Goal: Task Accomplishment & Management: Complete application form

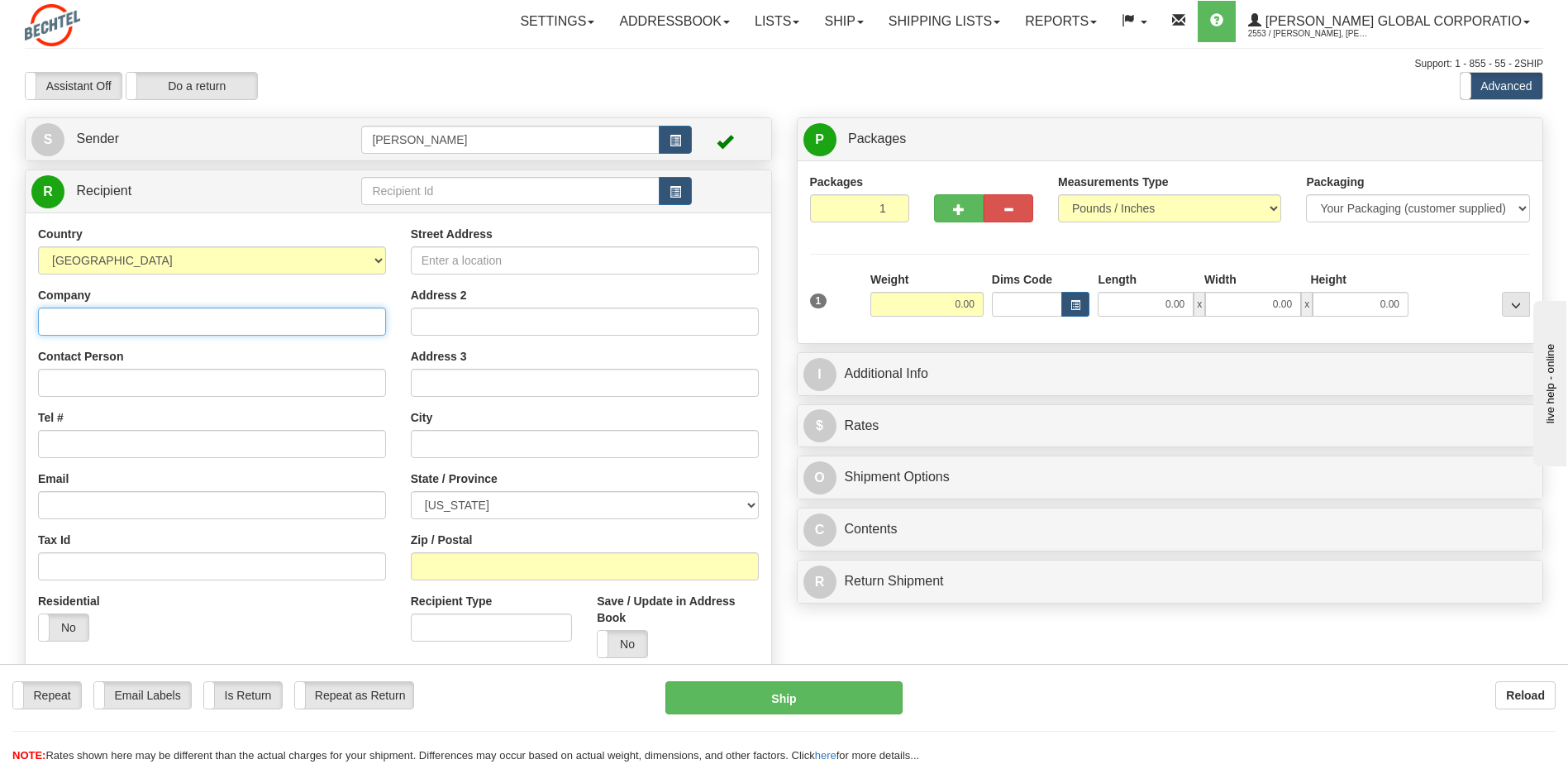
click at [109, 320] on input "Company" at bounding box center [212, 321] width 348 height 28
type input "Bali Hai Golf Club"
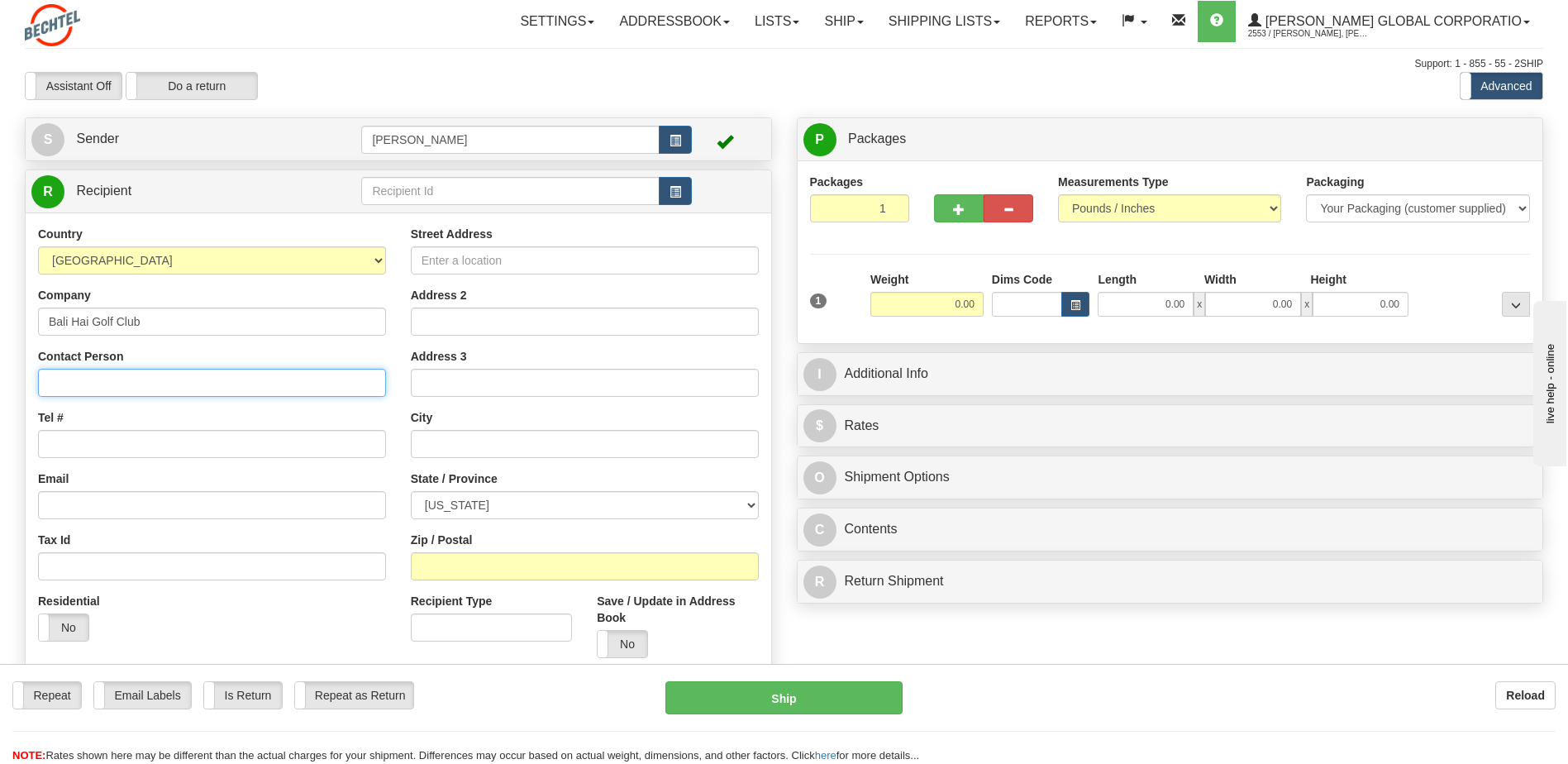
click at [100, 379] on input "Contact Person" at bounding box center [212, 382] width 348 height 28
type input "[PERSON_NAME]"
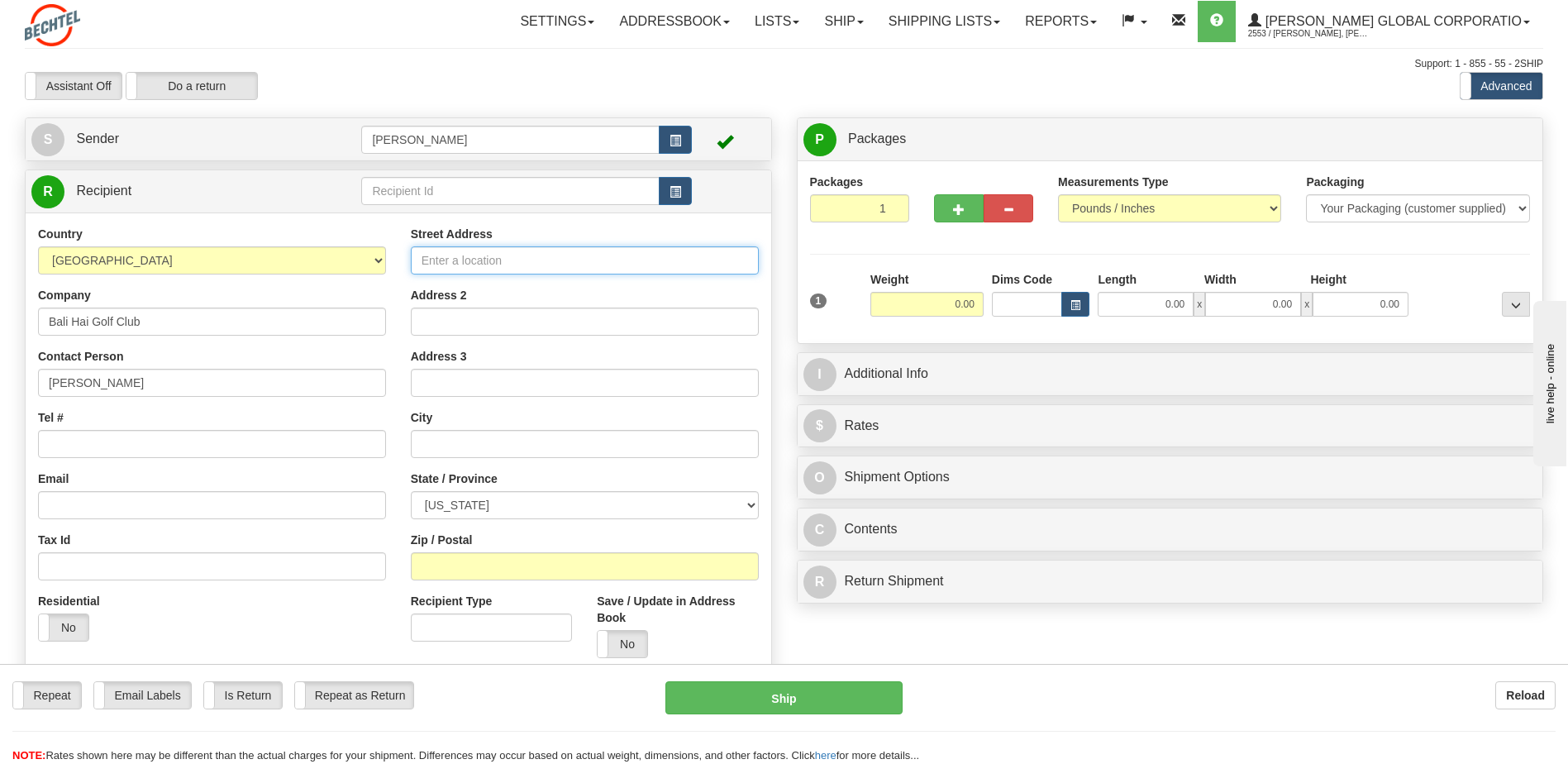
type input "[STREET_ADDRESS]"
type input "[GEOGRAPHIC_DATA]"
select select "NV"
type input "89119"
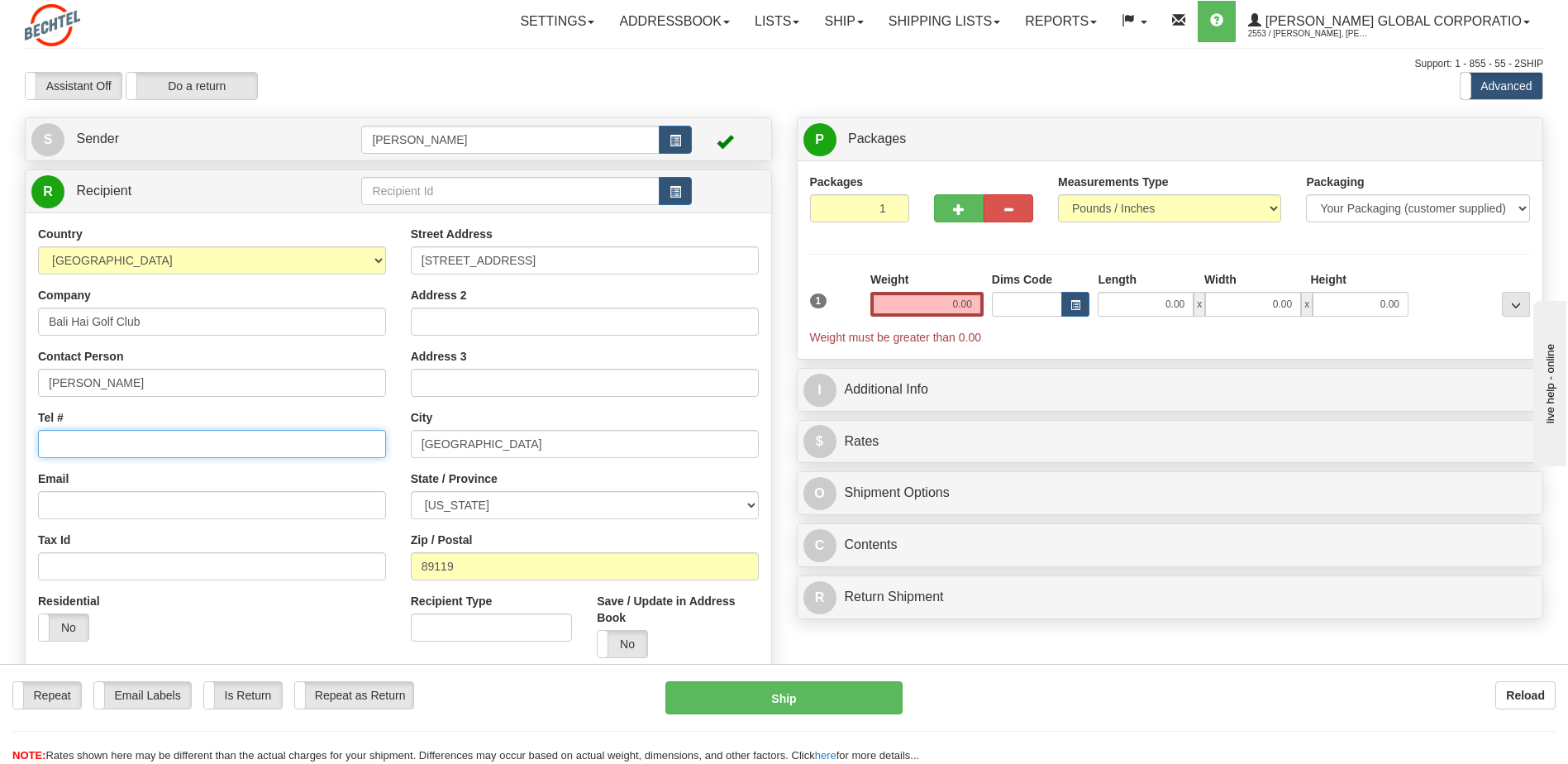
click at [70, 436] on input "Tel #" at bounding box center [212, 444] width 348 height 28
type input "0"
type input "6023687474"
click at [961, 303] on input "0.00" at bounding box center [927, 305] width 114 height 25
type input "0.00"
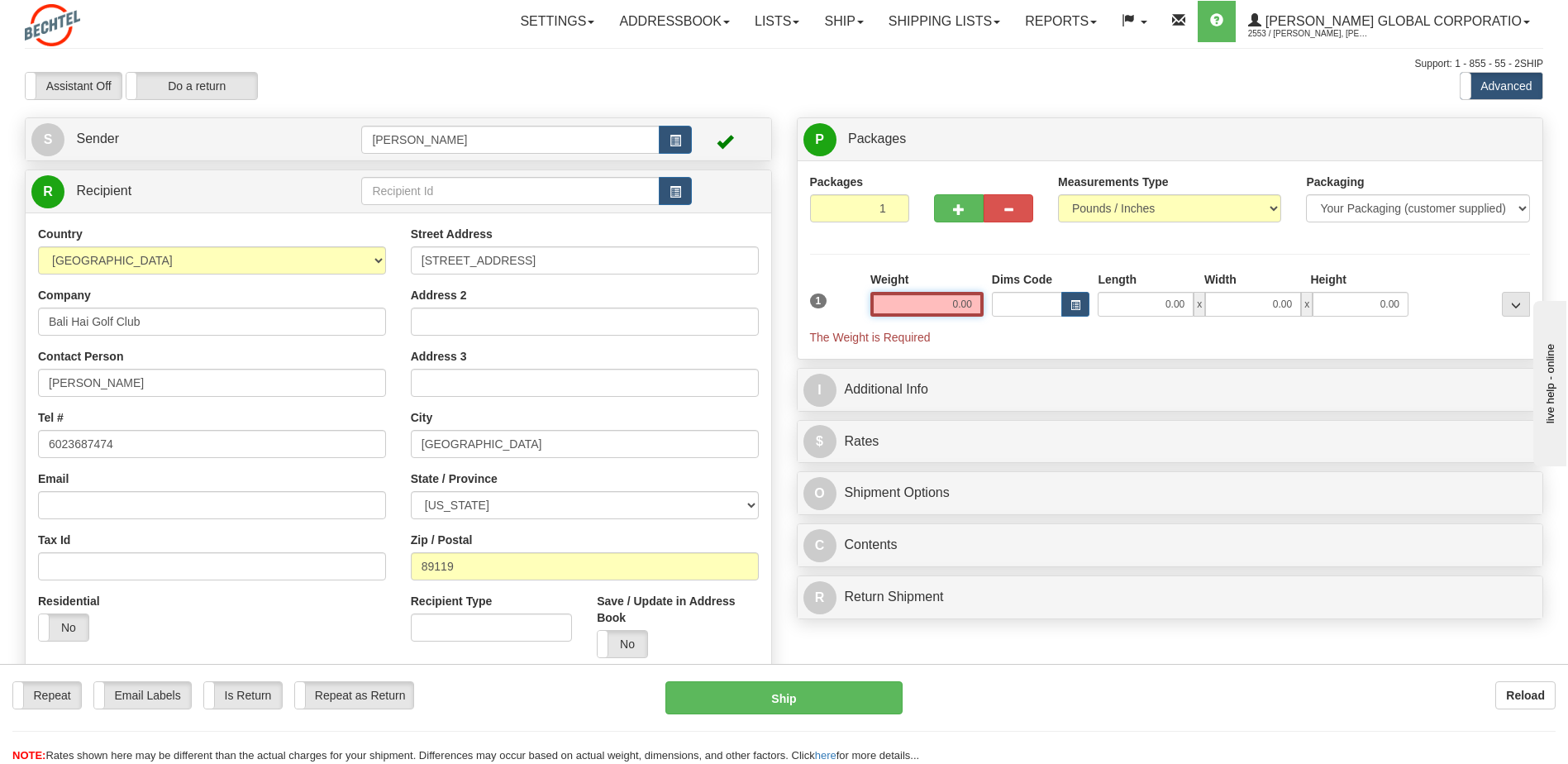
click at [958, 310] on input "0.00" at bounding box center [927, 305] width 114 height 25
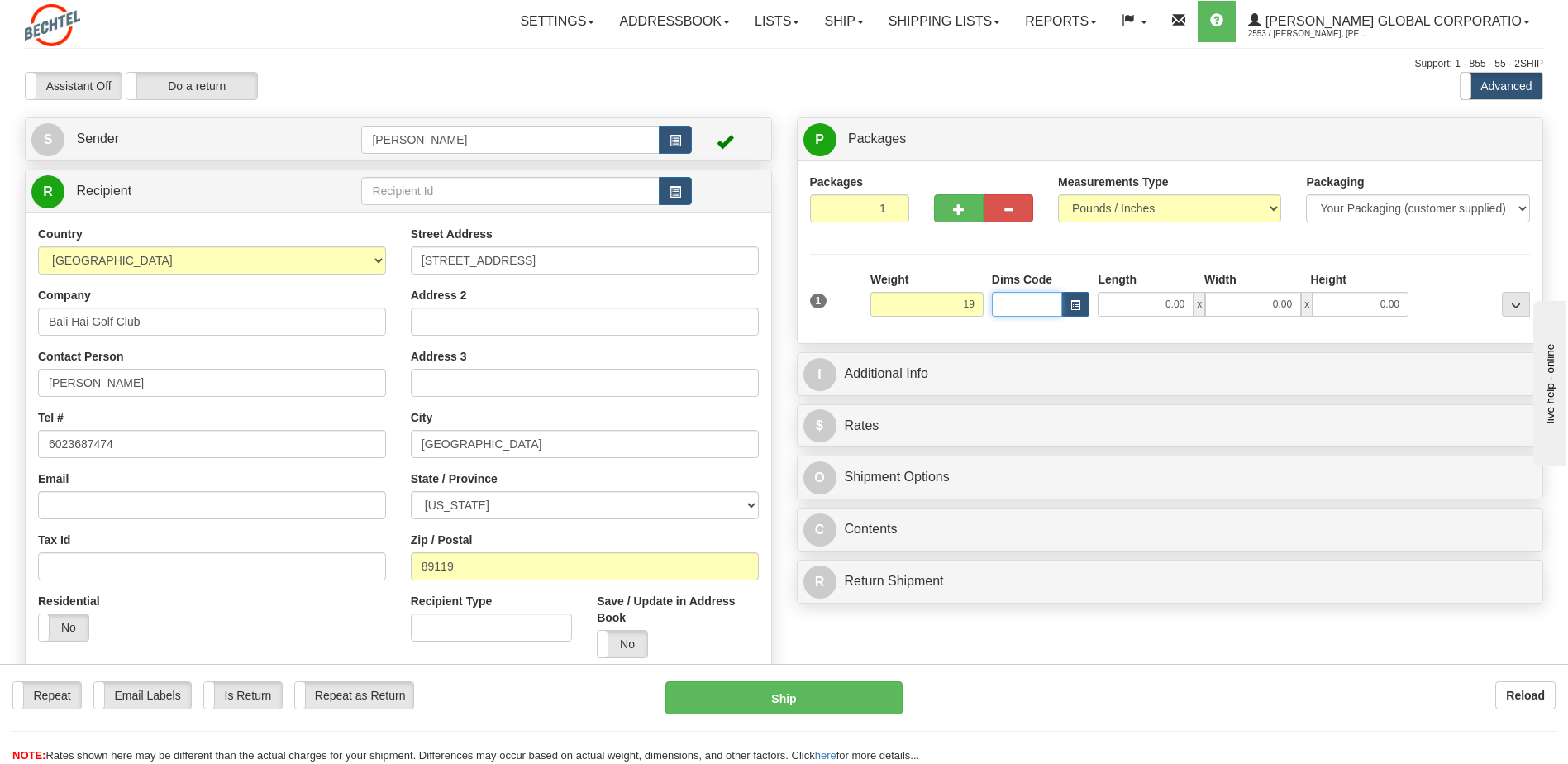
type input "19.00"
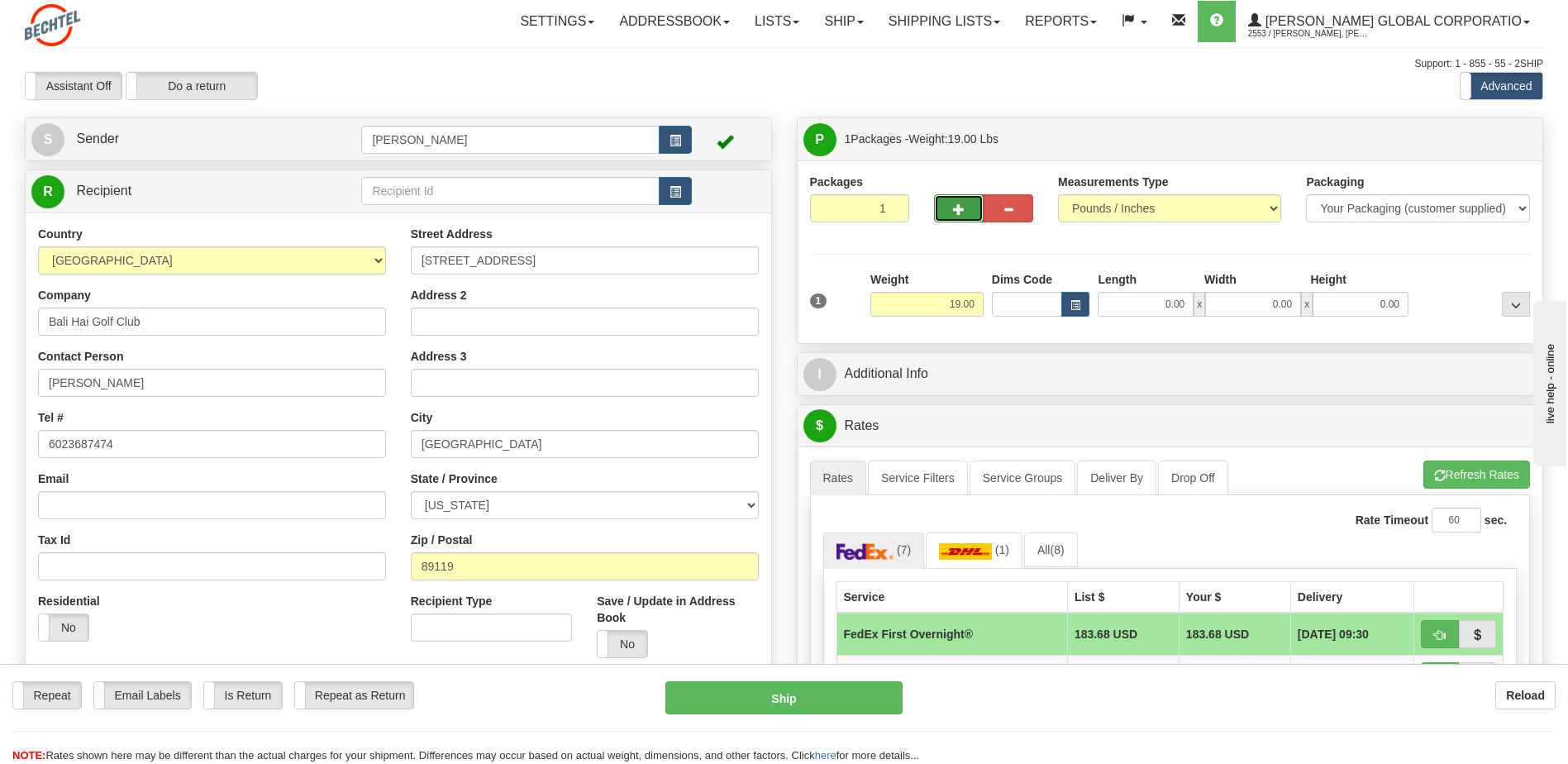
click at [964, 213] on button "button" at bounding box center [958, 208] width 49 height 28
type input "2"
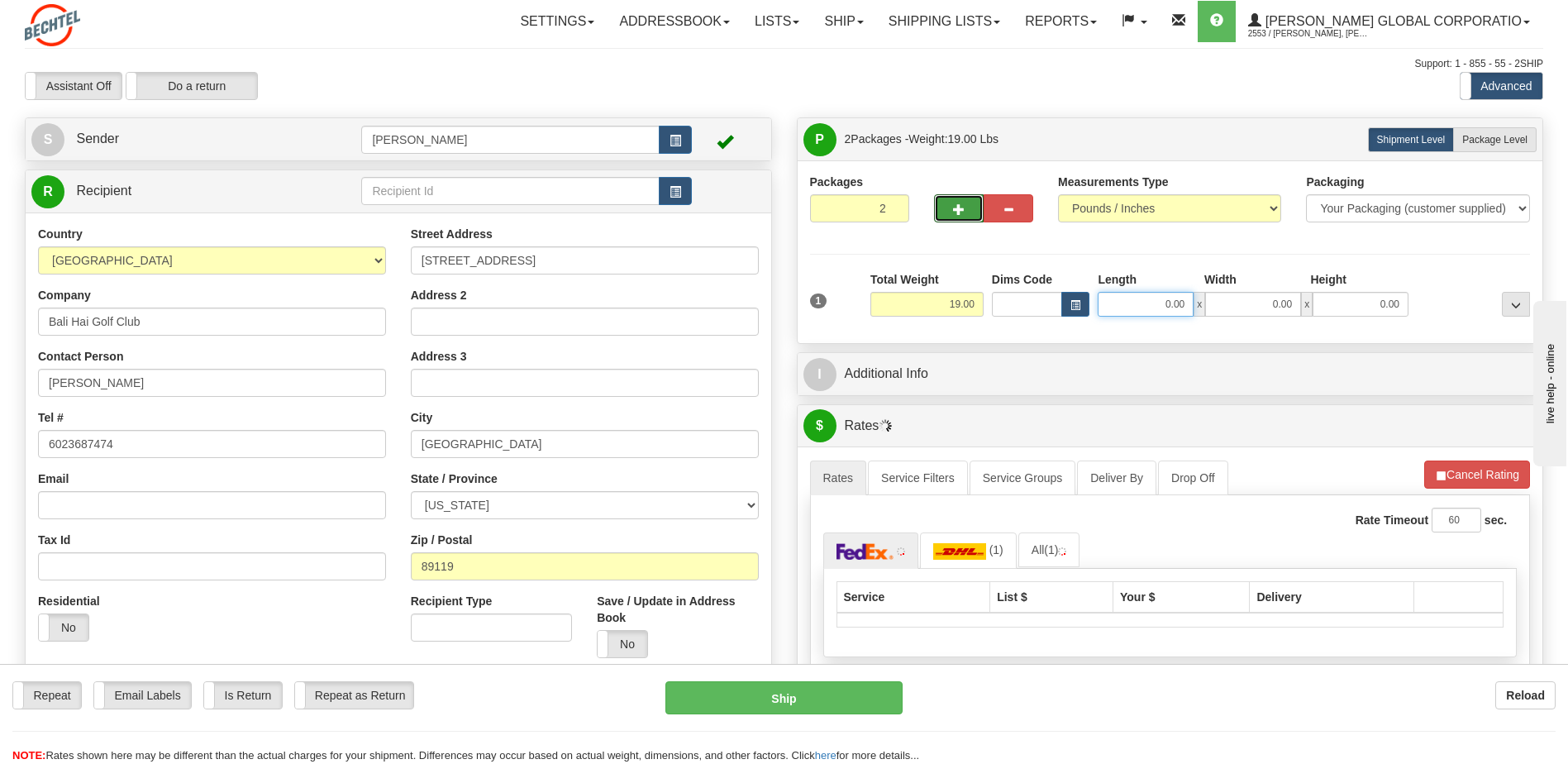
click at [1130, 308] on input "0.00" at bounding box center [1145, 305] width 96 height 25
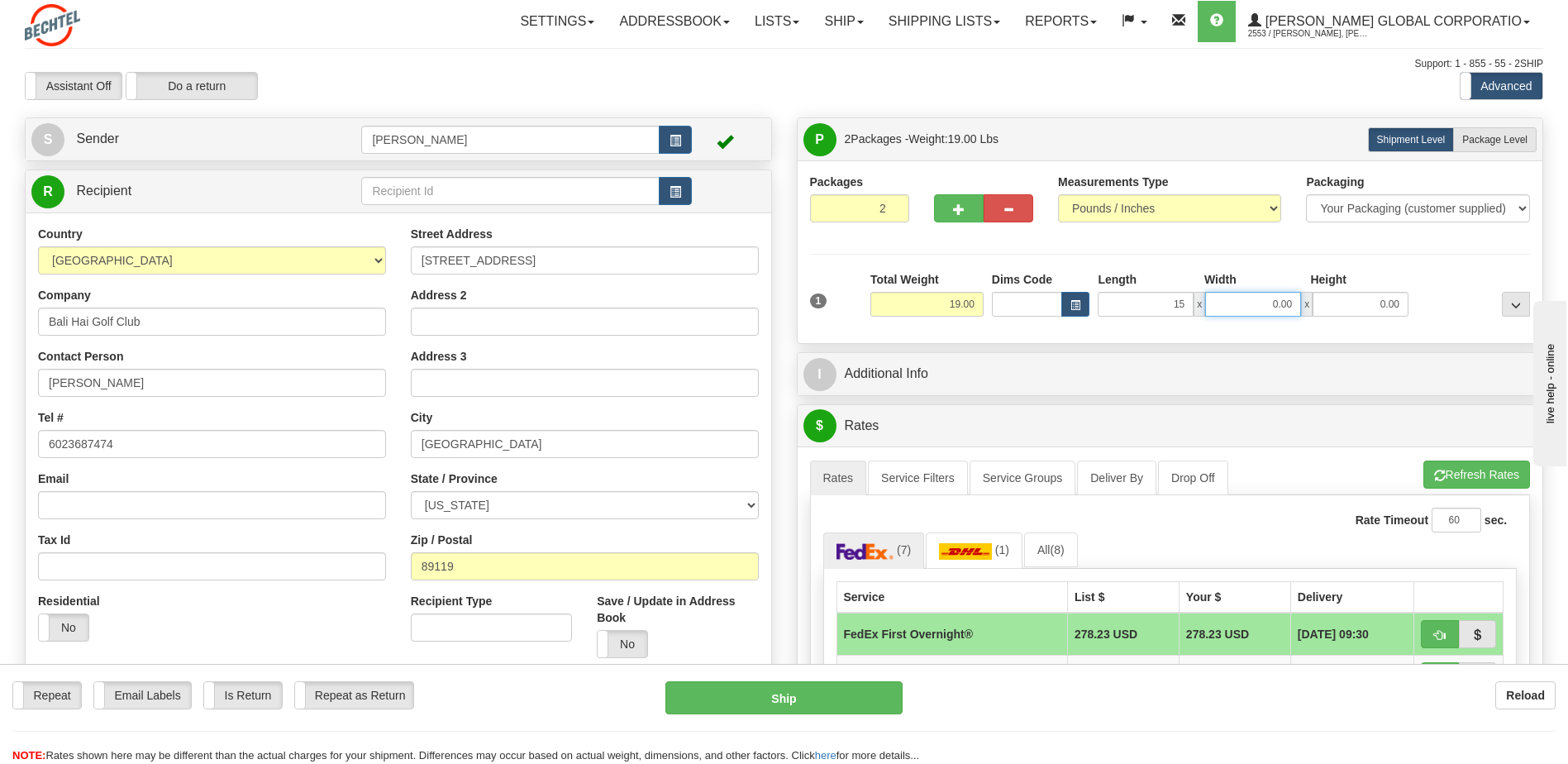
type input "15.00"
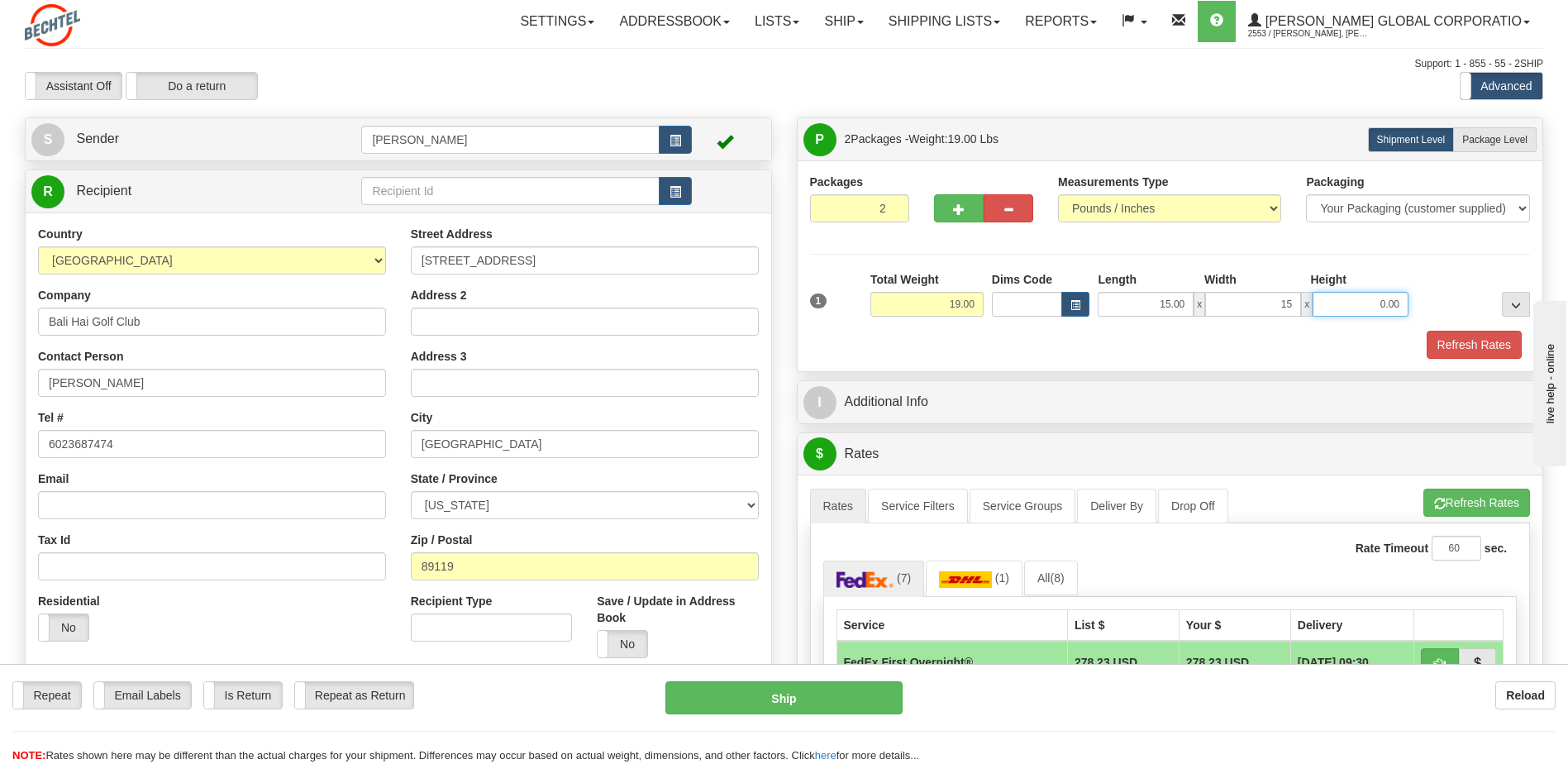
type input "15.00"
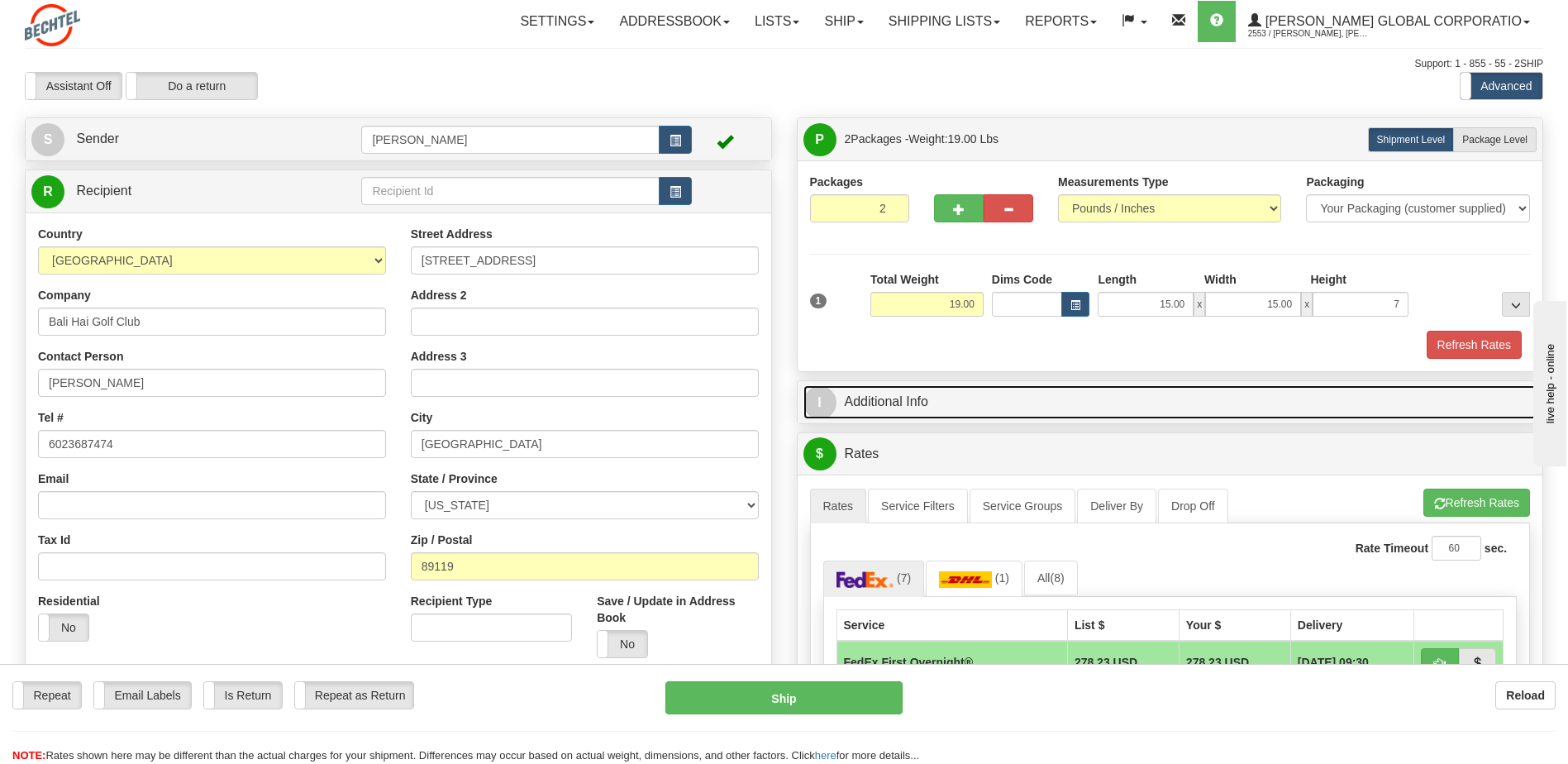
type input "7.00"
click at [871, 390] on link "I Additional Info" at bounding box center [1170, 402] width 734 height 34
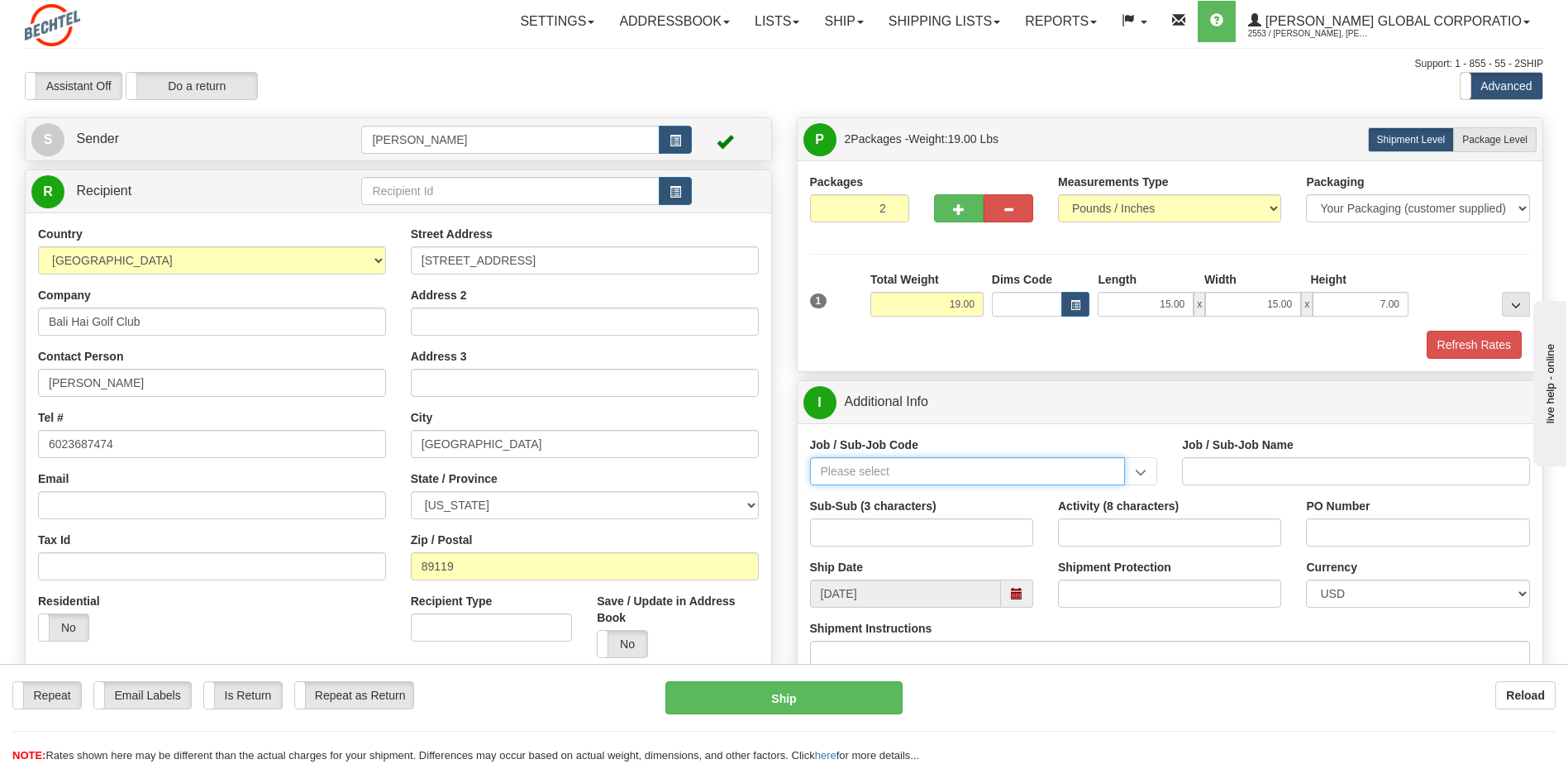
click at [843, 475] on input "Job / Sub-Job Code" at bounding box center [967, 471] width 315 height 28
click at [852, 514] on div "55956-101" at bounding box center [964, 518] width 299 height 18
type input "55956-101"
type input "AMERICAS RENEWABLES - PRE-CONSTRUCTION/ BD"
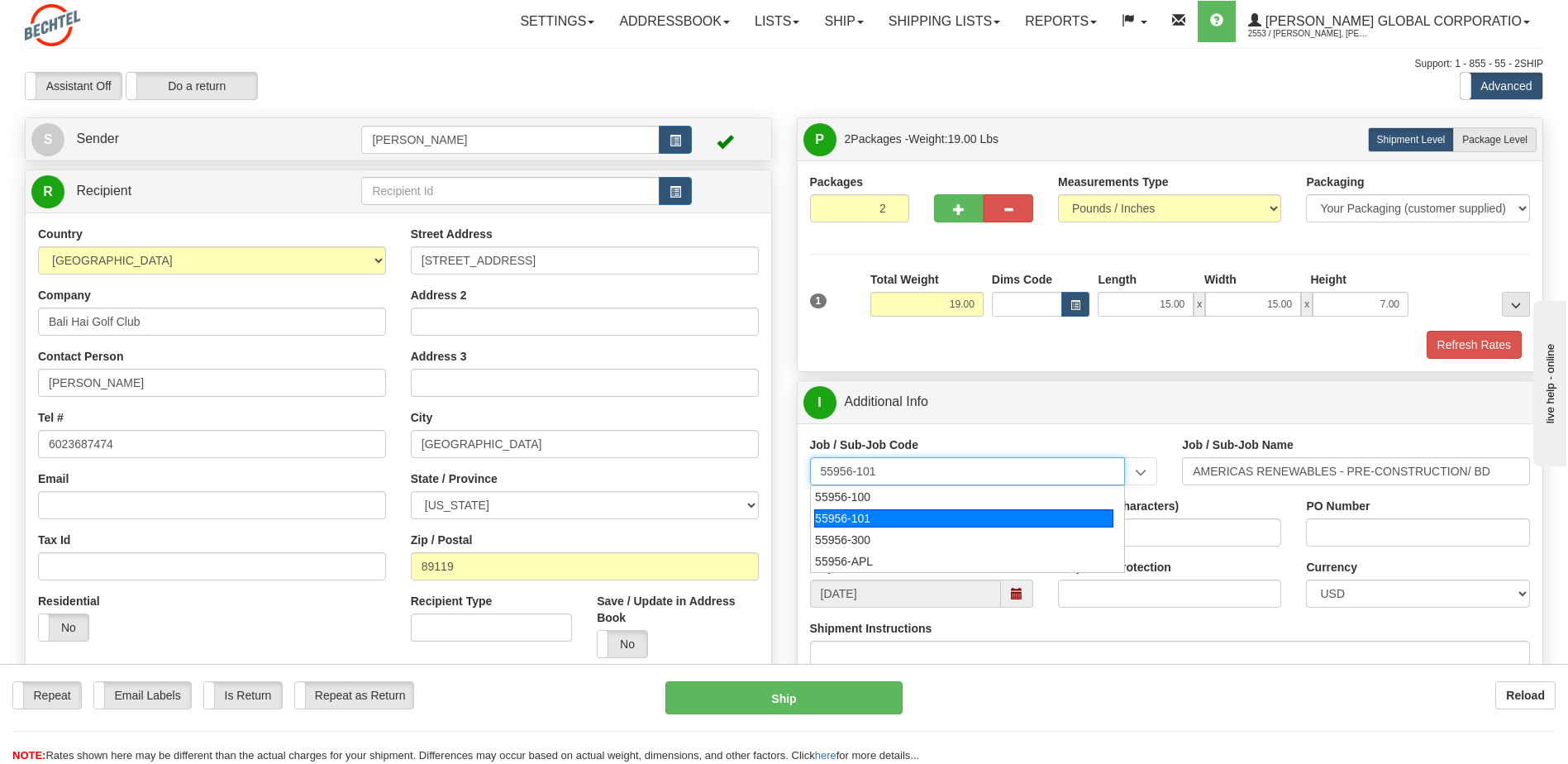
type input "55956-101"
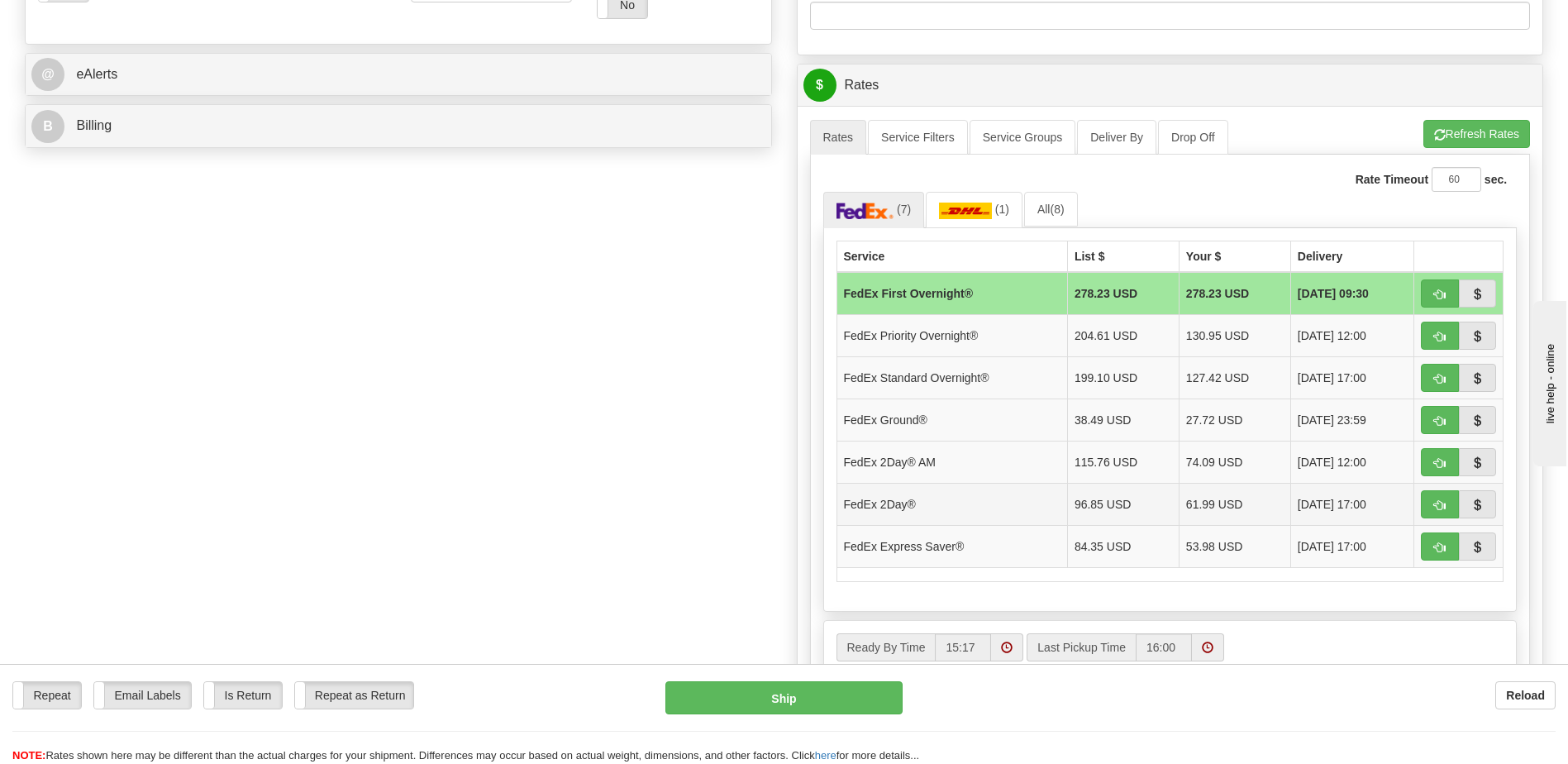
scroll to position [661, 0]
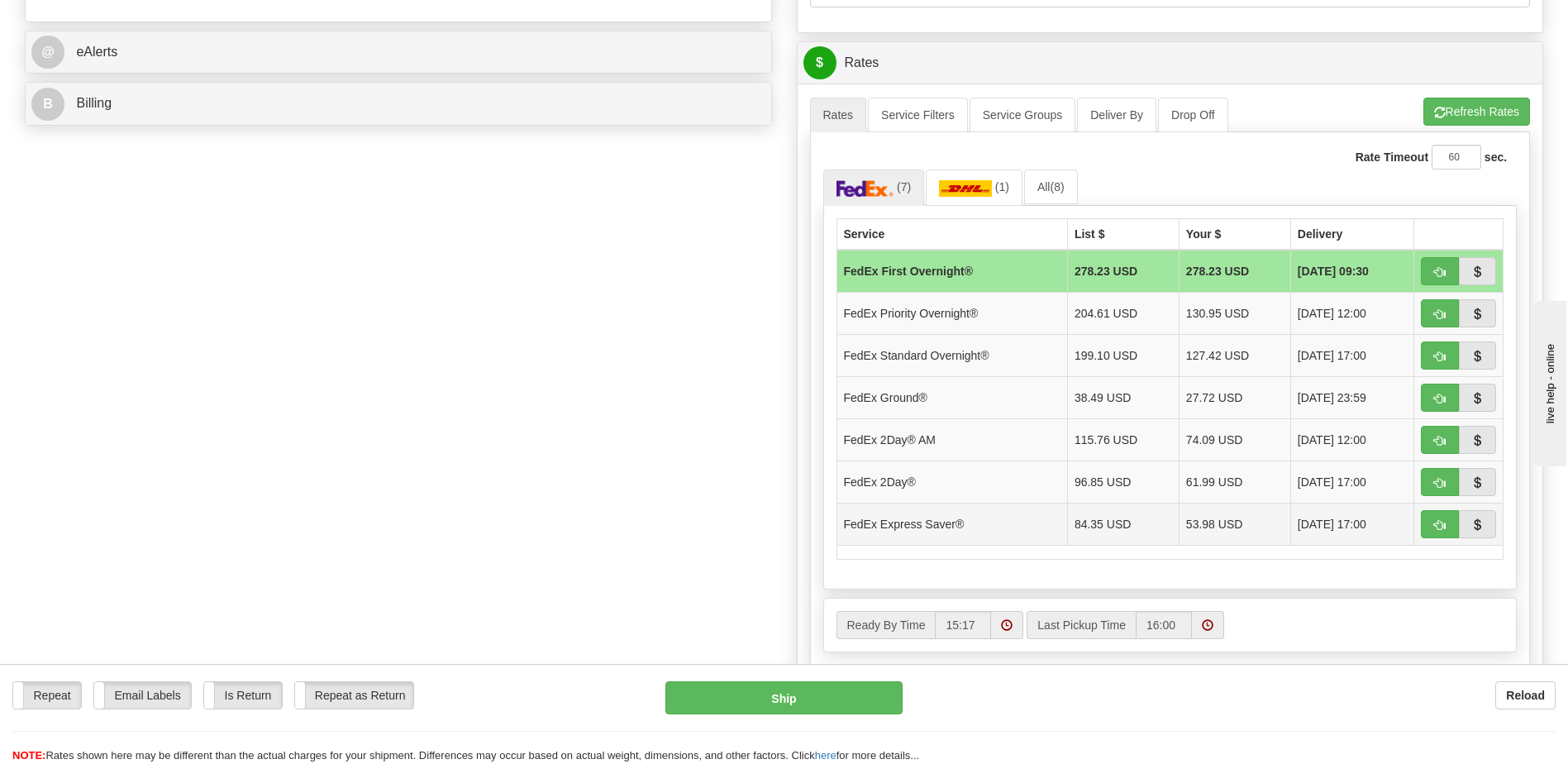
click at [1190, 525] on td "53.98 USD" at bounding box center [1233, 523] width 112 height 42
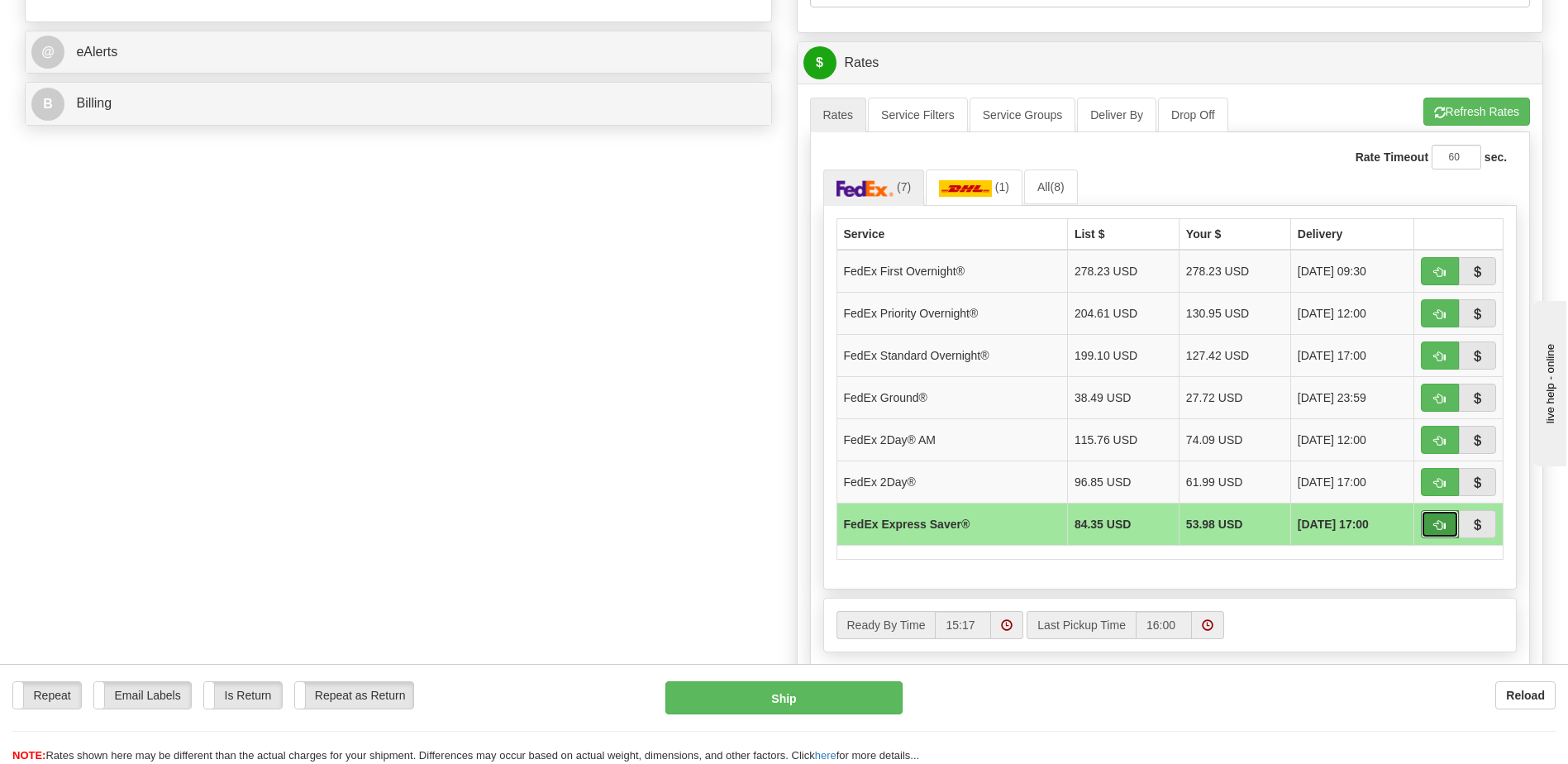
click at [1439, 521] on span "button" at bounding box center [1440, 525] width 12 height 11
type input "20"
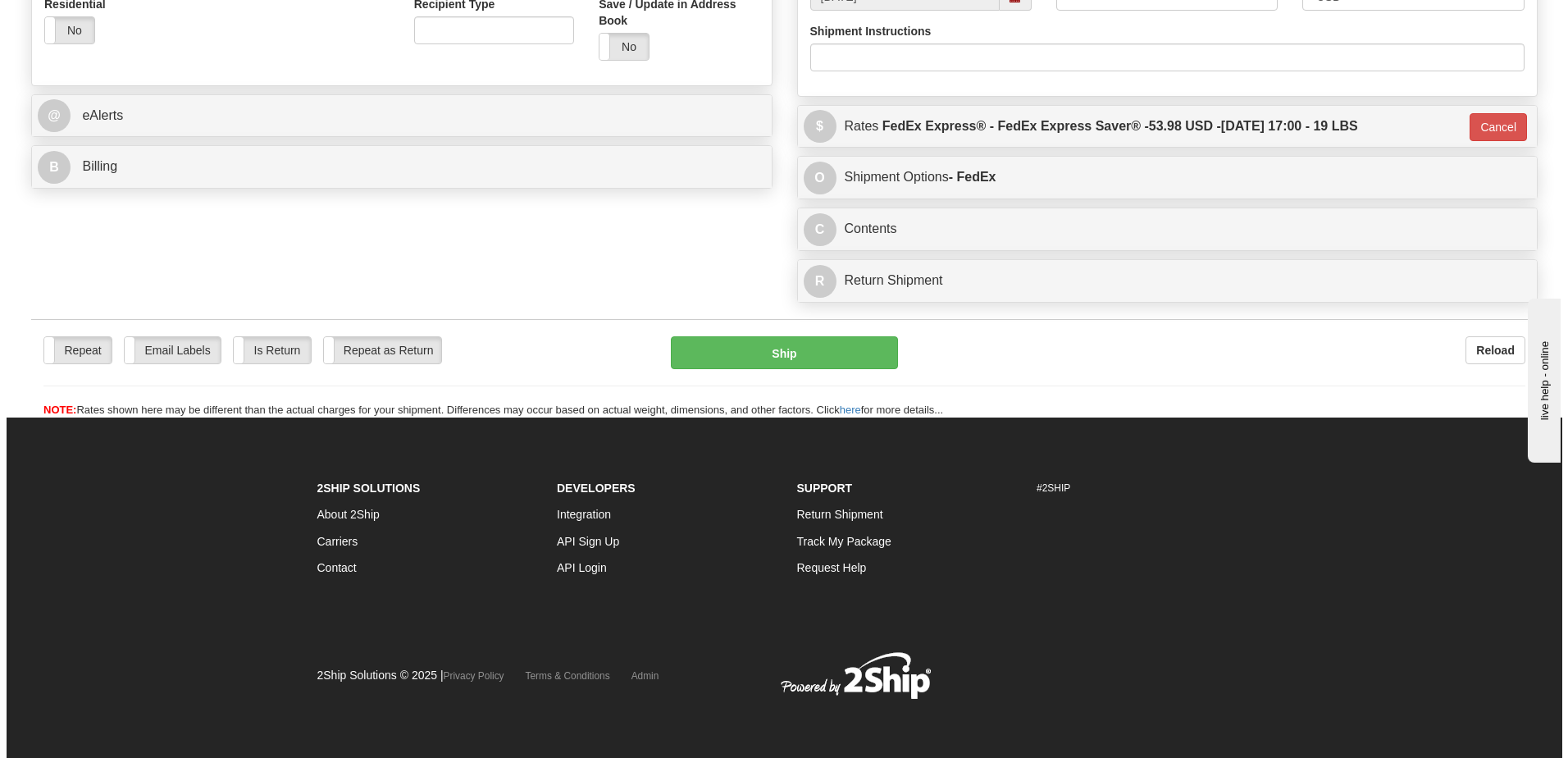
scroll to position [592, 0]
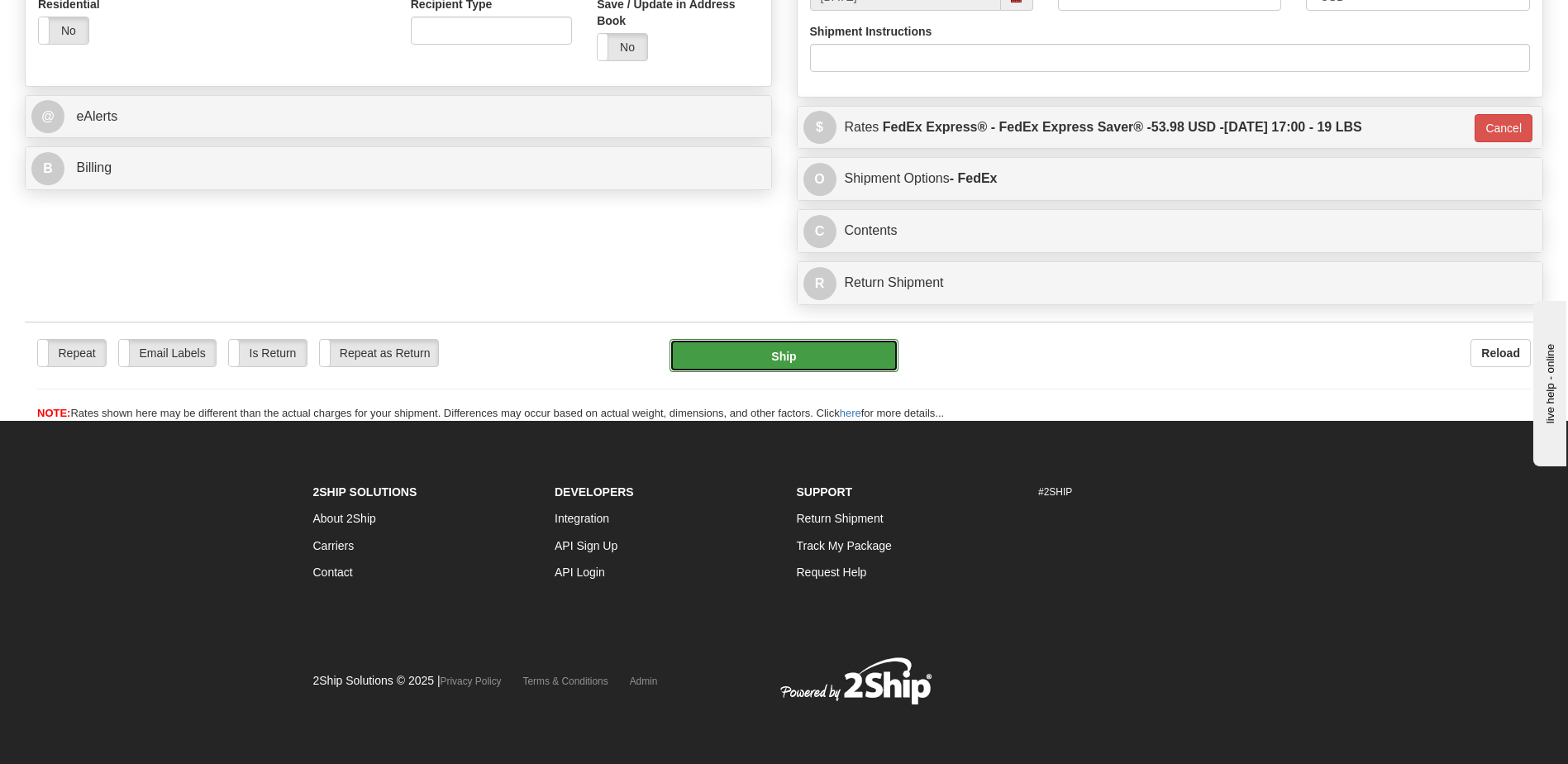
click at [760, 353] on button "Ship" at bounding box center [783, 355] width 228 height 33
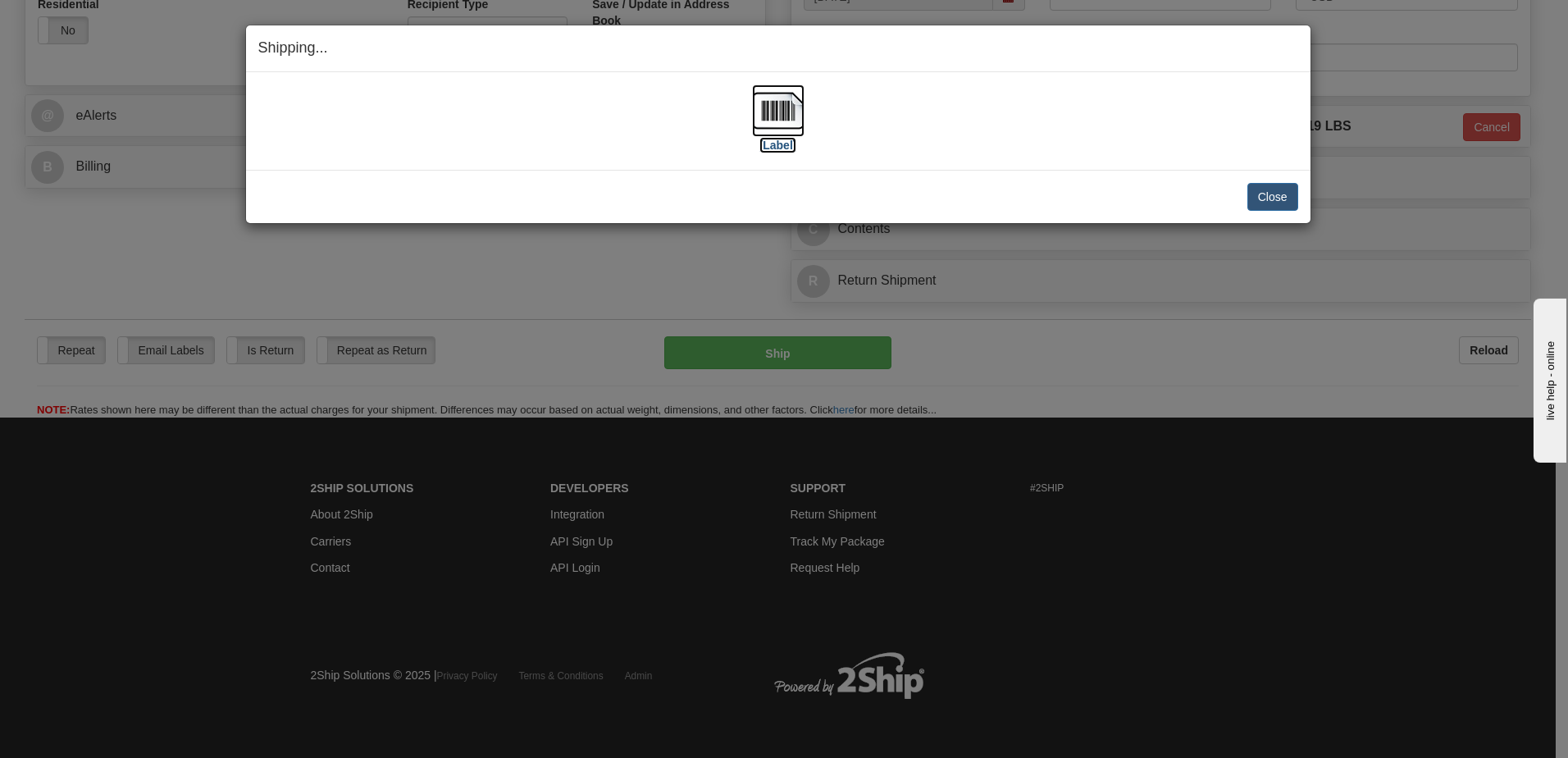
click at [788, 98] on img at bounding box center [778, 111] width 53 height 53
click at [1268, 196] on button "Close" at bounding box center [1272, 196] width 51 height 28
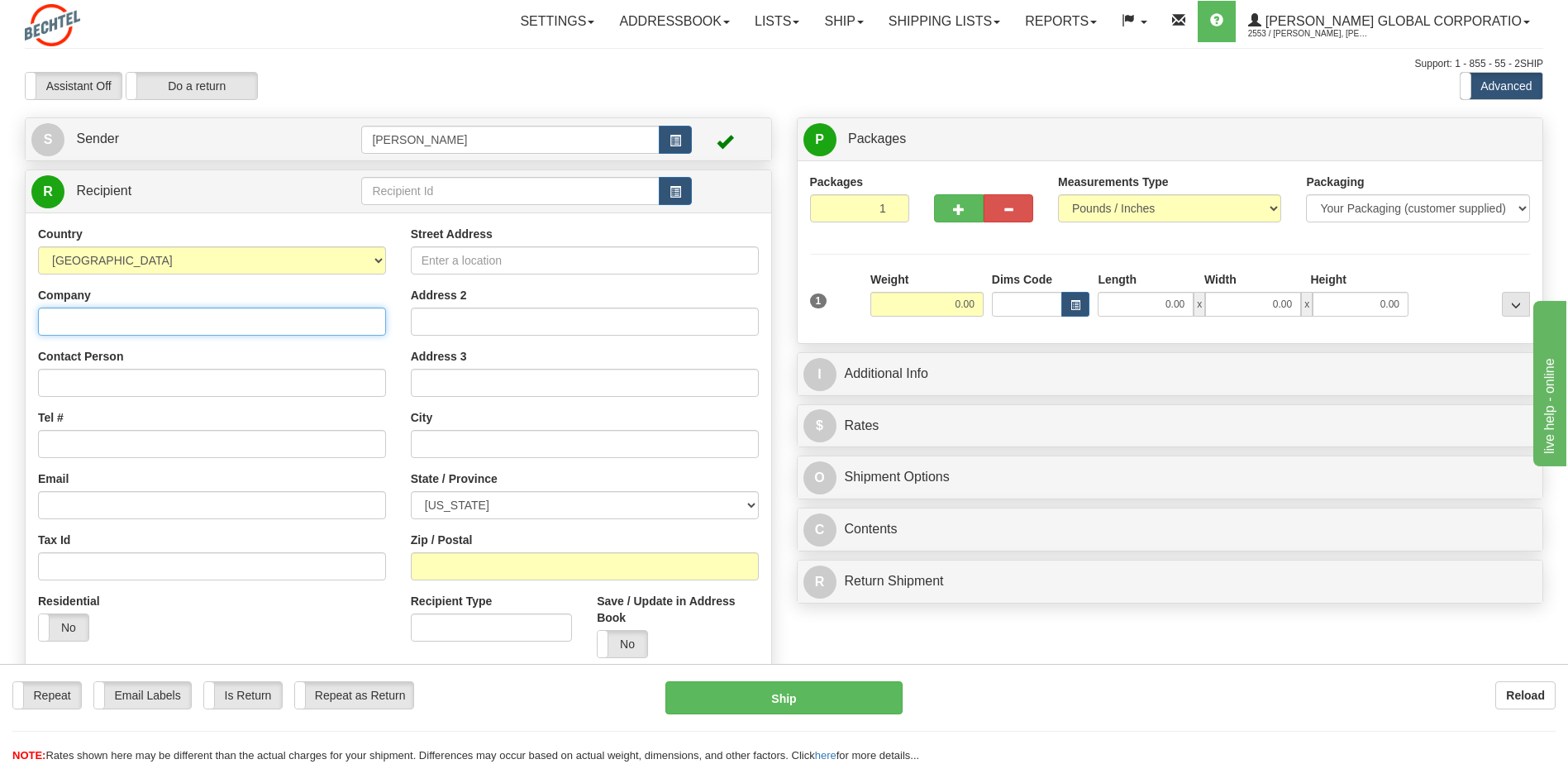
click at [141, 310] on input "Company" at bounding box center [212, 321] width 348 height 28
type input "Bali Hai"
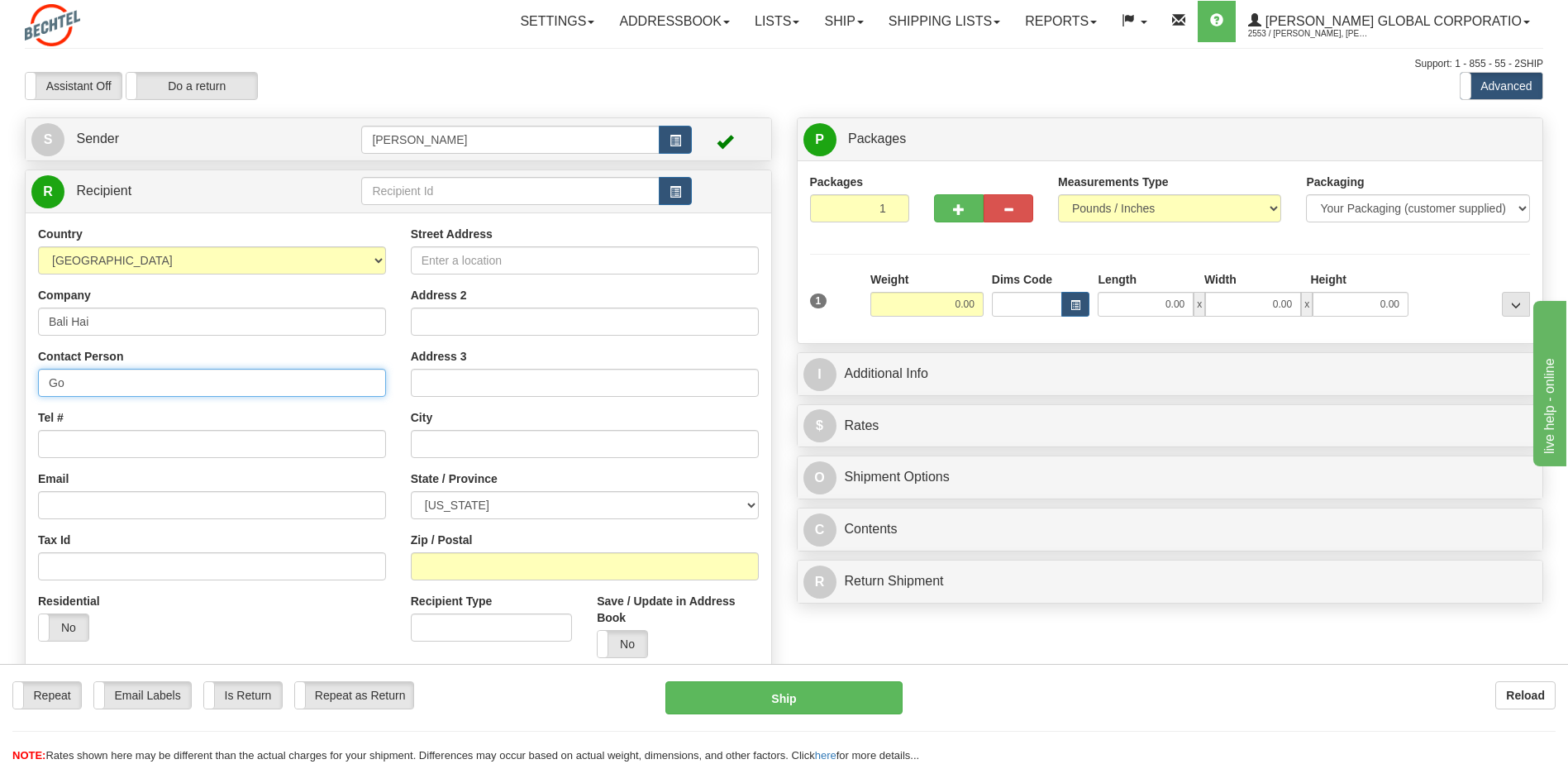
type input "G"
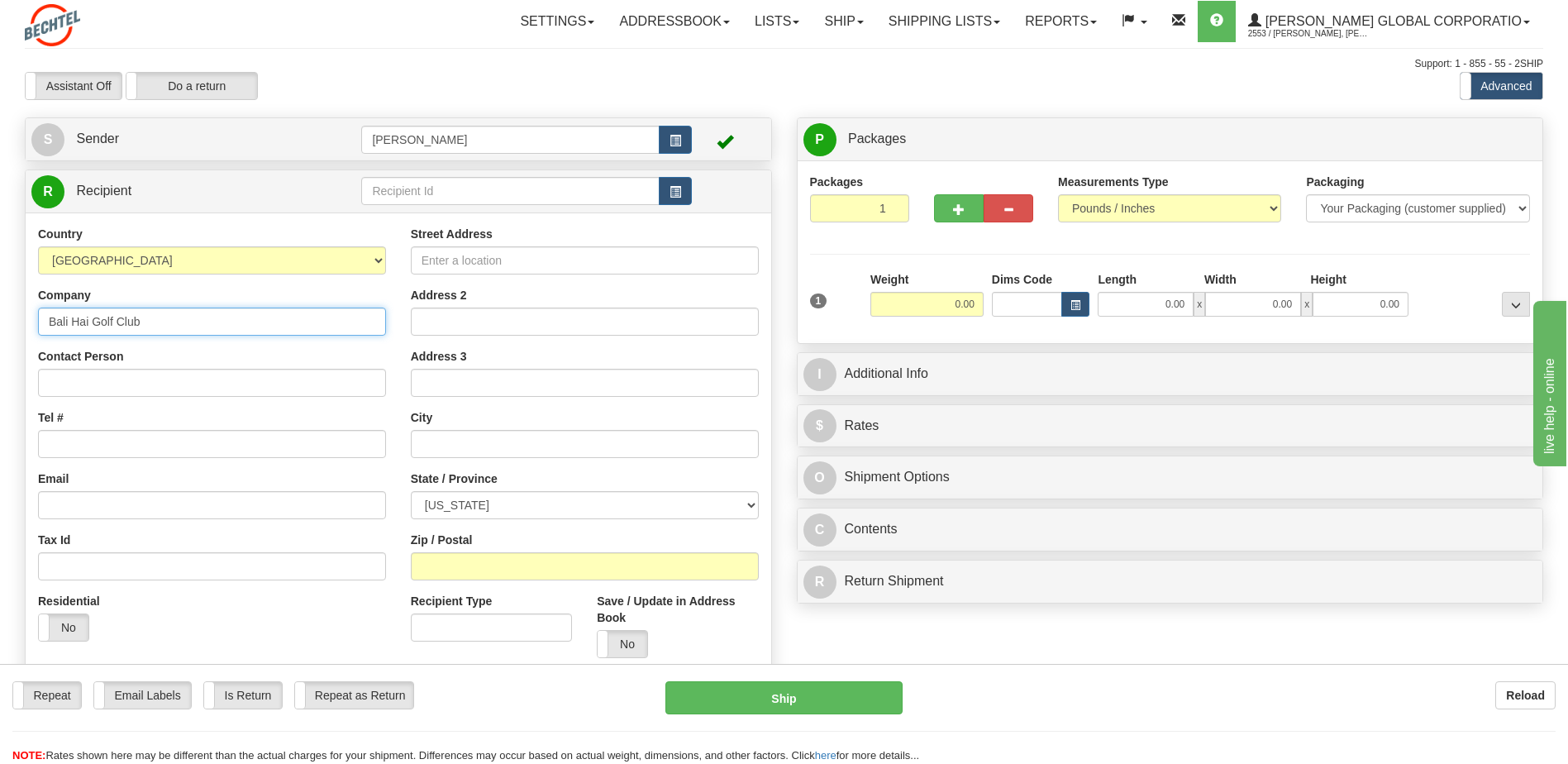
type input "Bali Hai Golf Club"
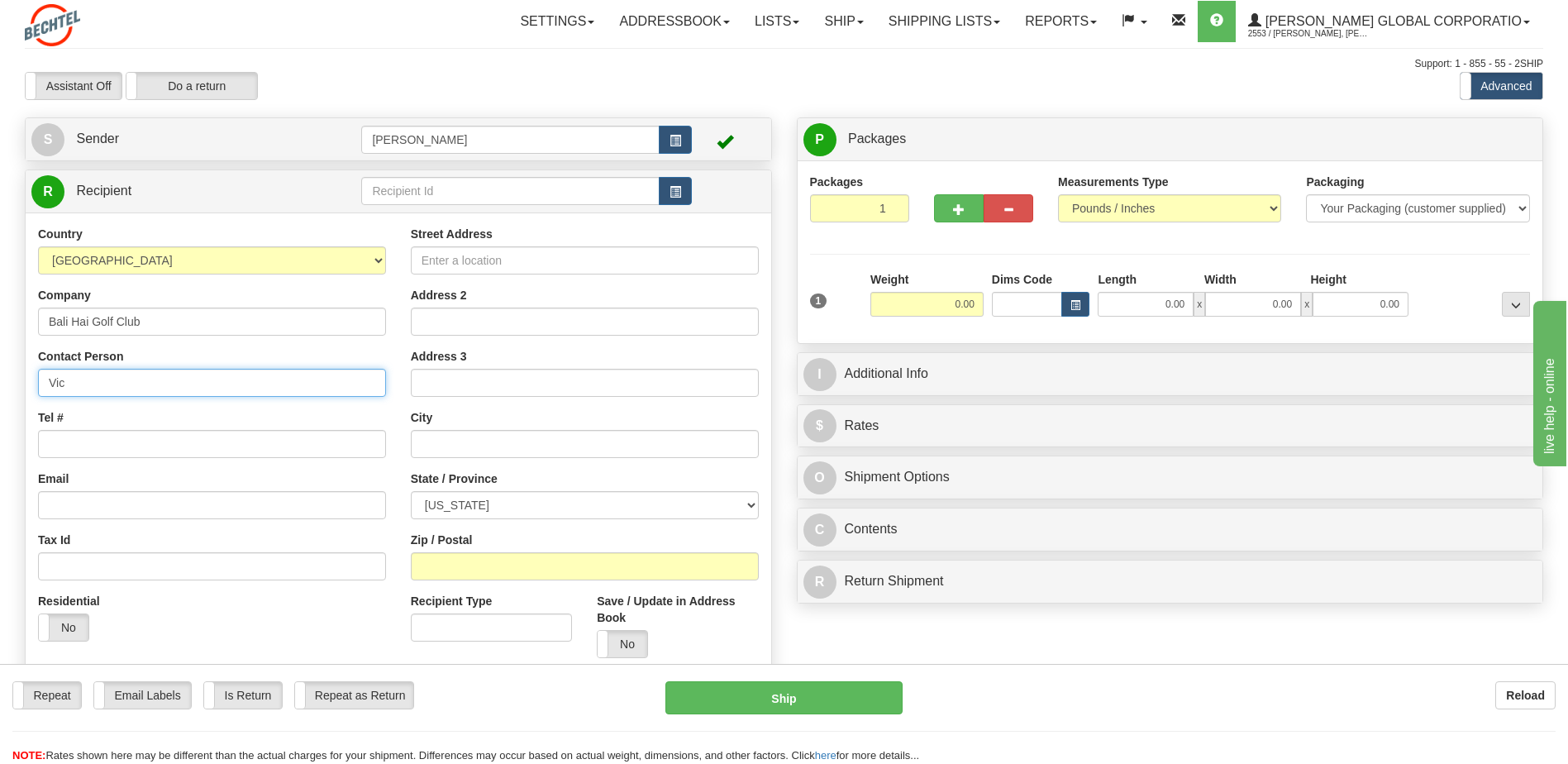
type input "[PERSON_NAME]"
type input "[STREET_ADDRESS]"
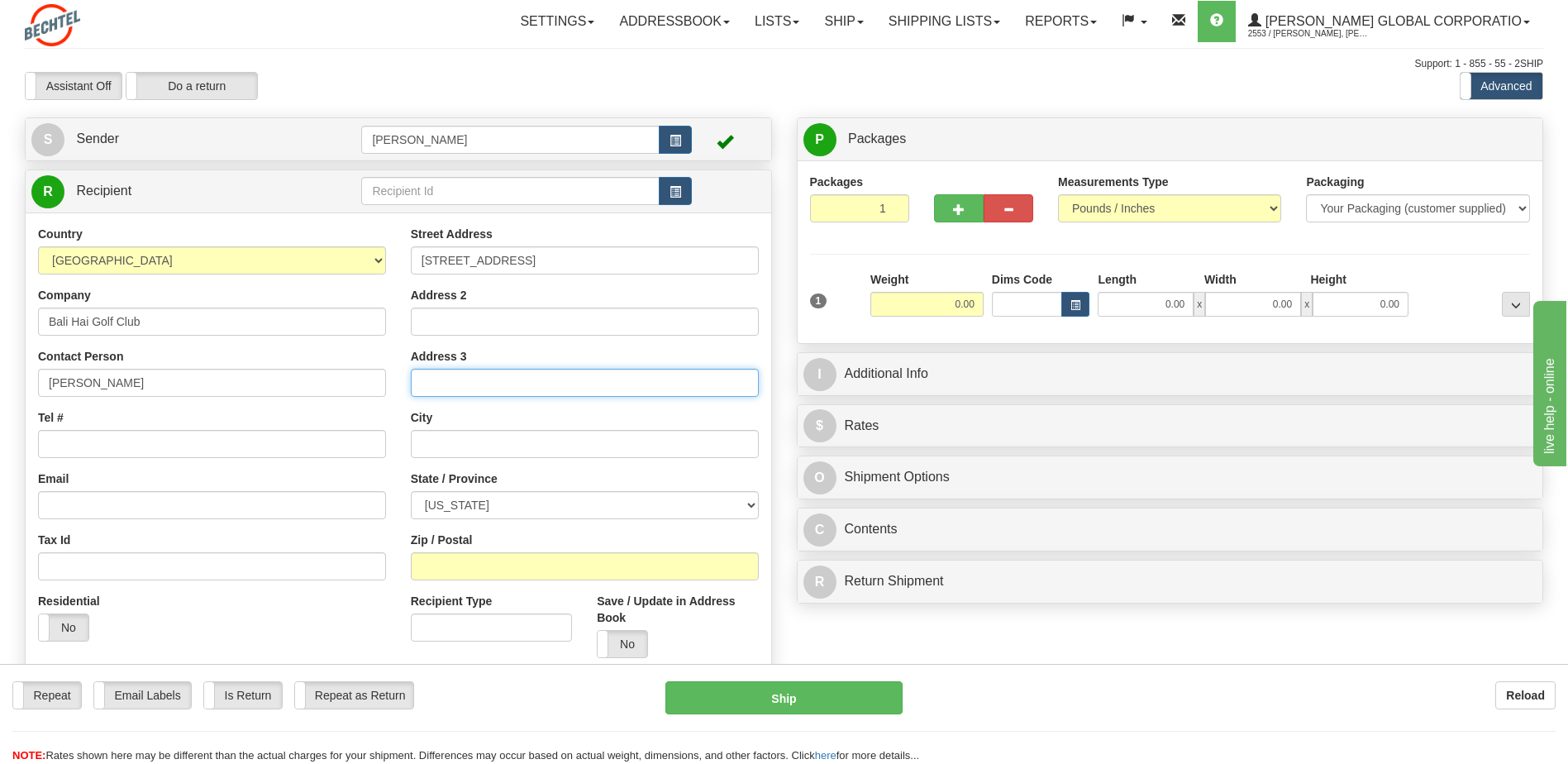
type input "[GEOGRAPHIC_DATA]"
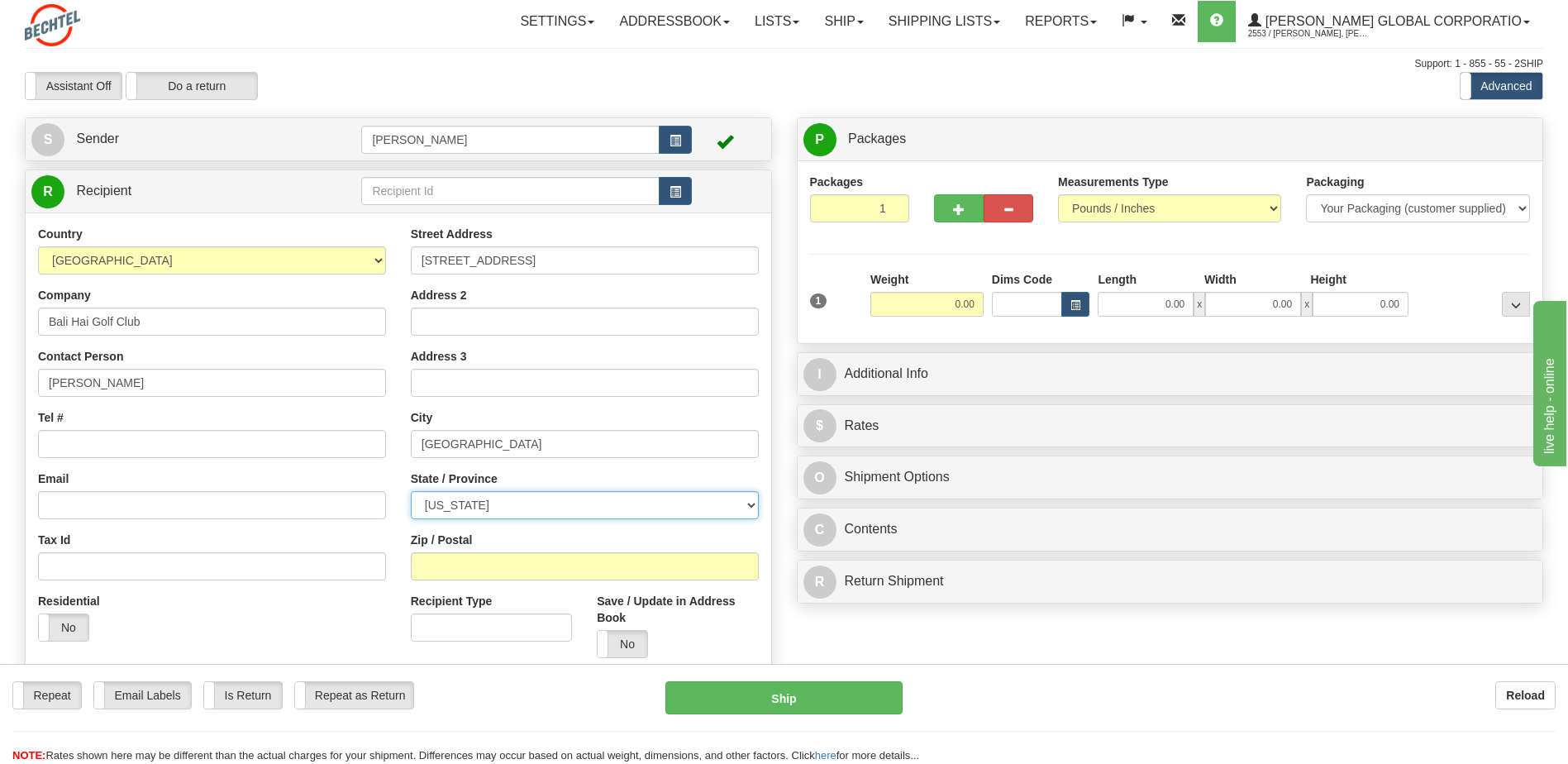
select select "NV"
type input "89119"
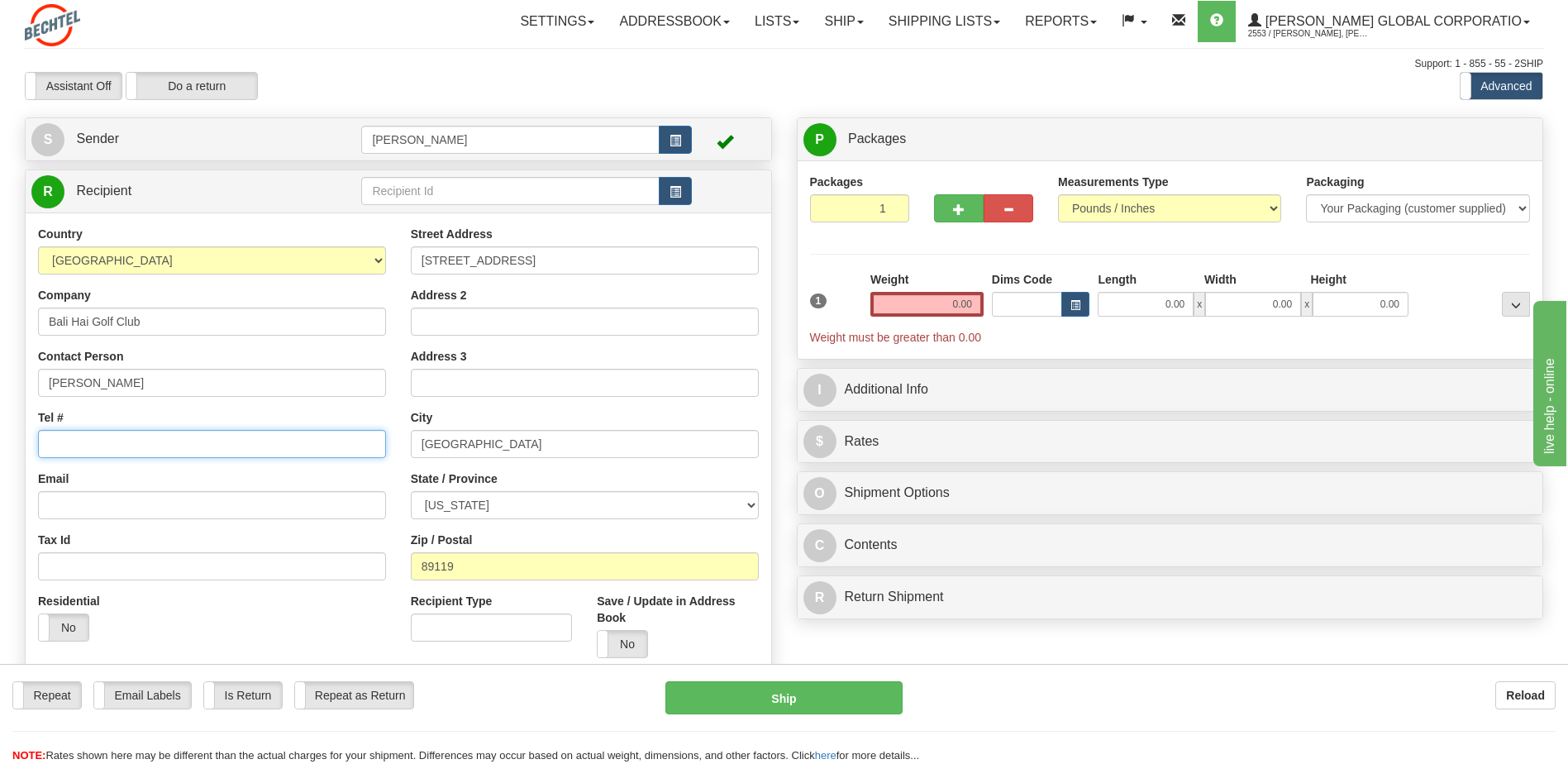
click at [74, 438] on input "Tel #" at bounding box center [212, 444] width 348 height 28
type input "6023687474"
click at [929, 303] on input "0.00" at bounding box center [927, 305] width 114 height 25
type input "12.00"
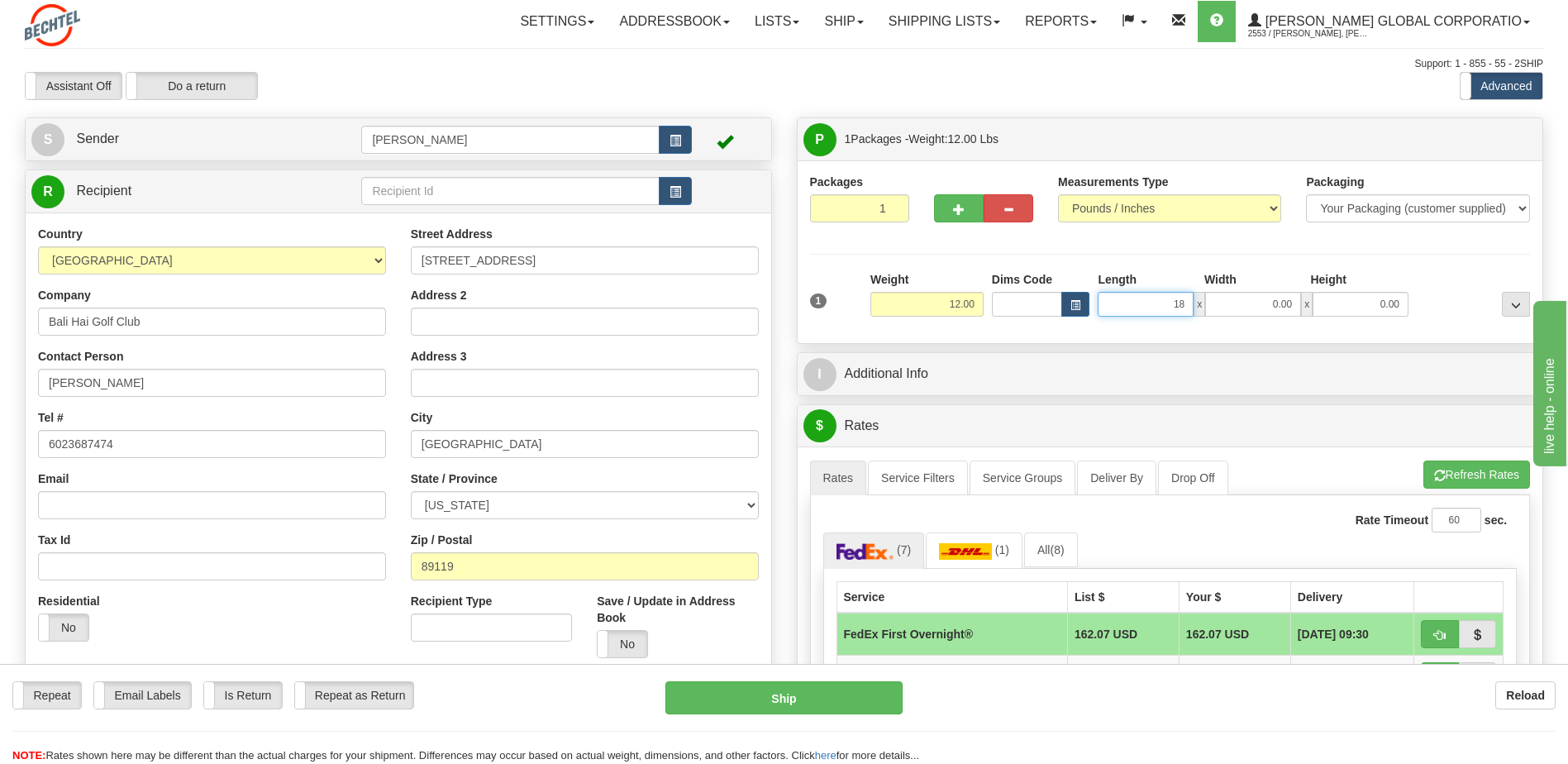
type input "18.00"
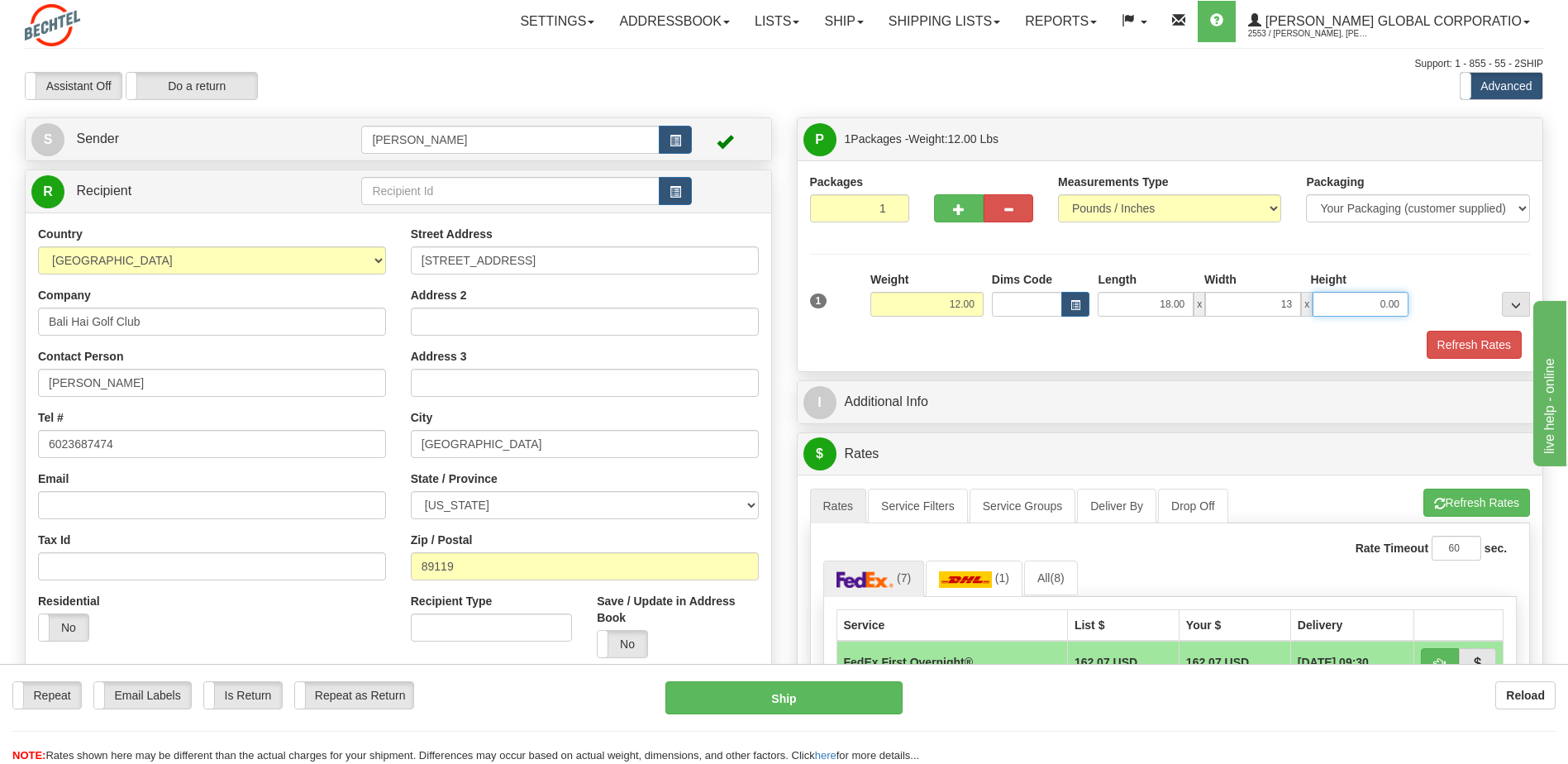
type input "13.00"
type input "11.00"
drag, startPoint x: 1473, startPoint y: 349, endPoint x: 1460, endPoint y: 353, distance: 13.6
click at [1473, 349] on button "Refresh Rates" at bounding box center [1474, 345] width 95 height 28
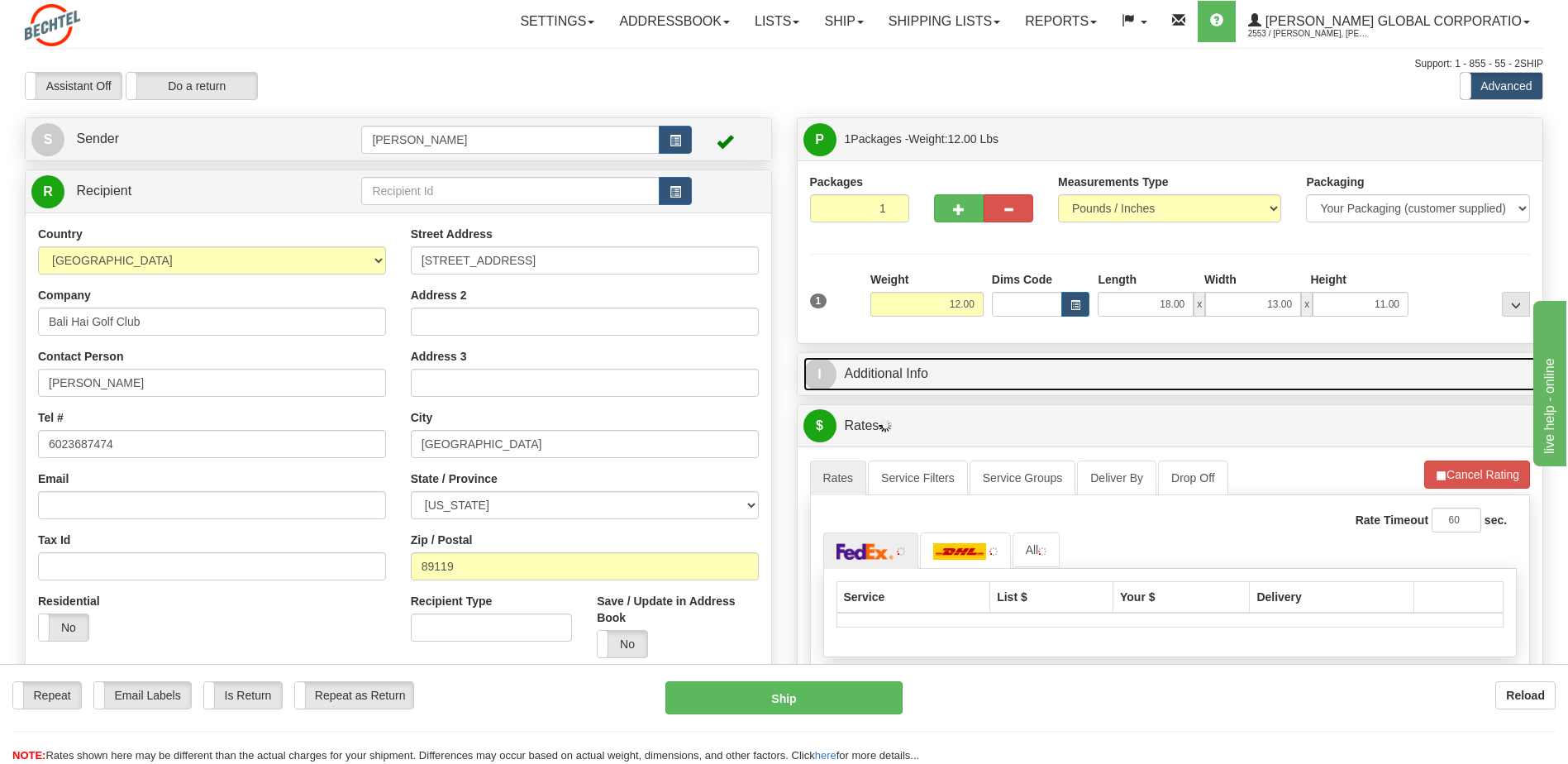
click at [909, 372] on link "I Additional Info" at bounding box center [1170, 374] width 734 height 34
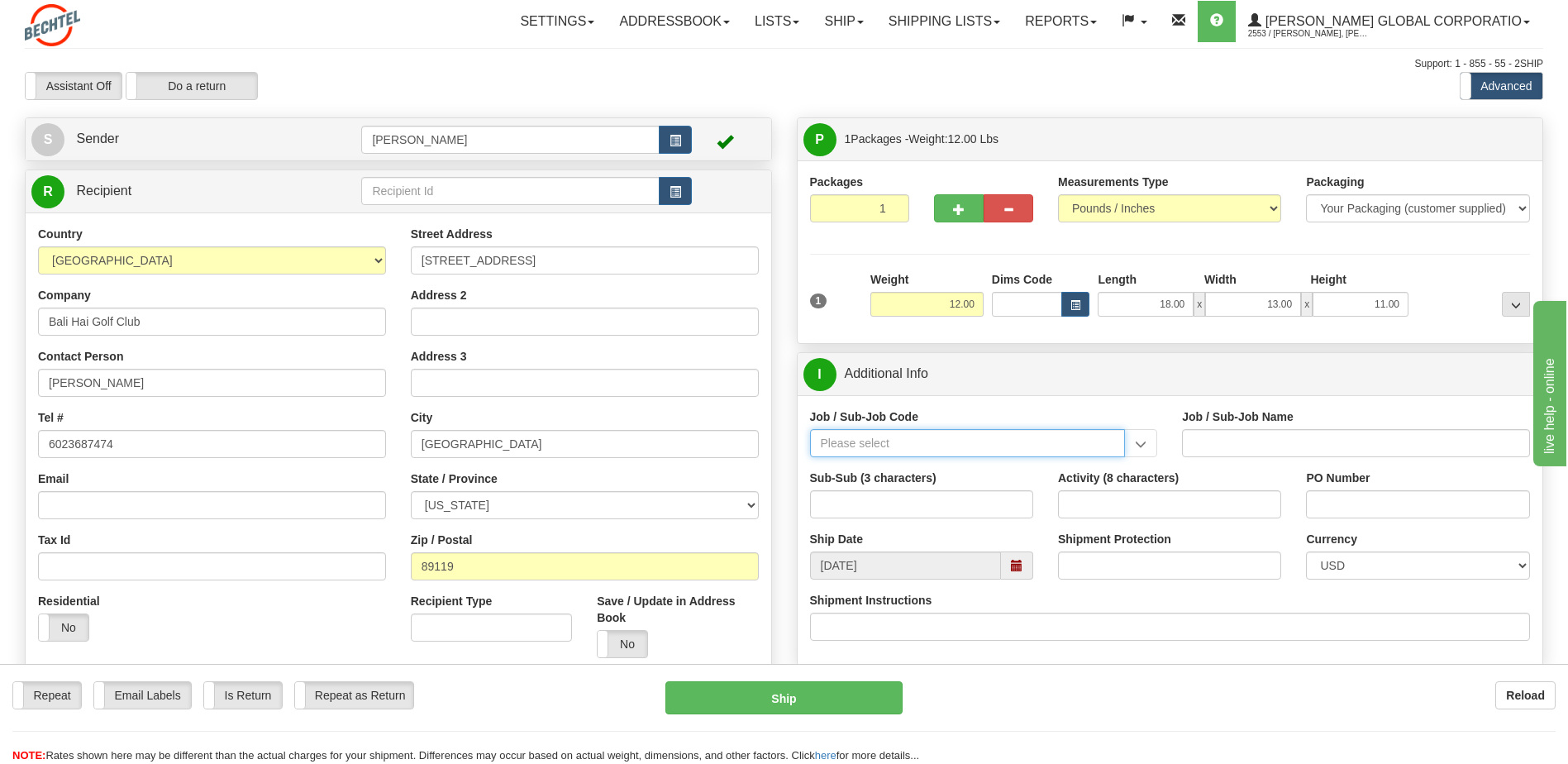
click at [849, 433] on input "Job / Sub-Job Code" at bounding box center [967, 443] width 315 height 28
click at [845, 482] on div "55956-101" at bounding box center [964, 490] width 299 height 18
type input "55956-101"
type input "AMERICAS RENEWABLES - PRE-CONSTRUCTION/ BD"
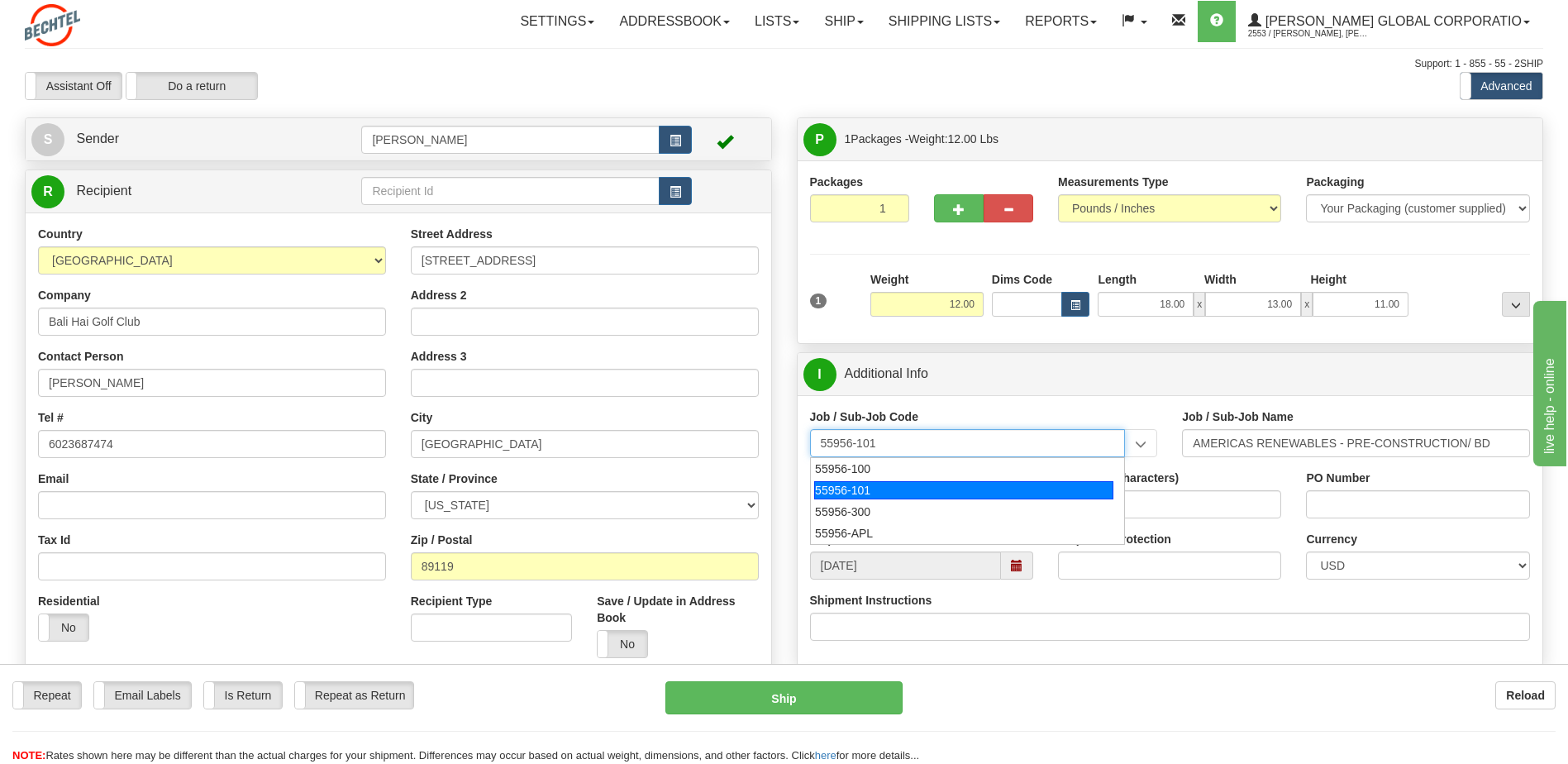
type input "55956-101"
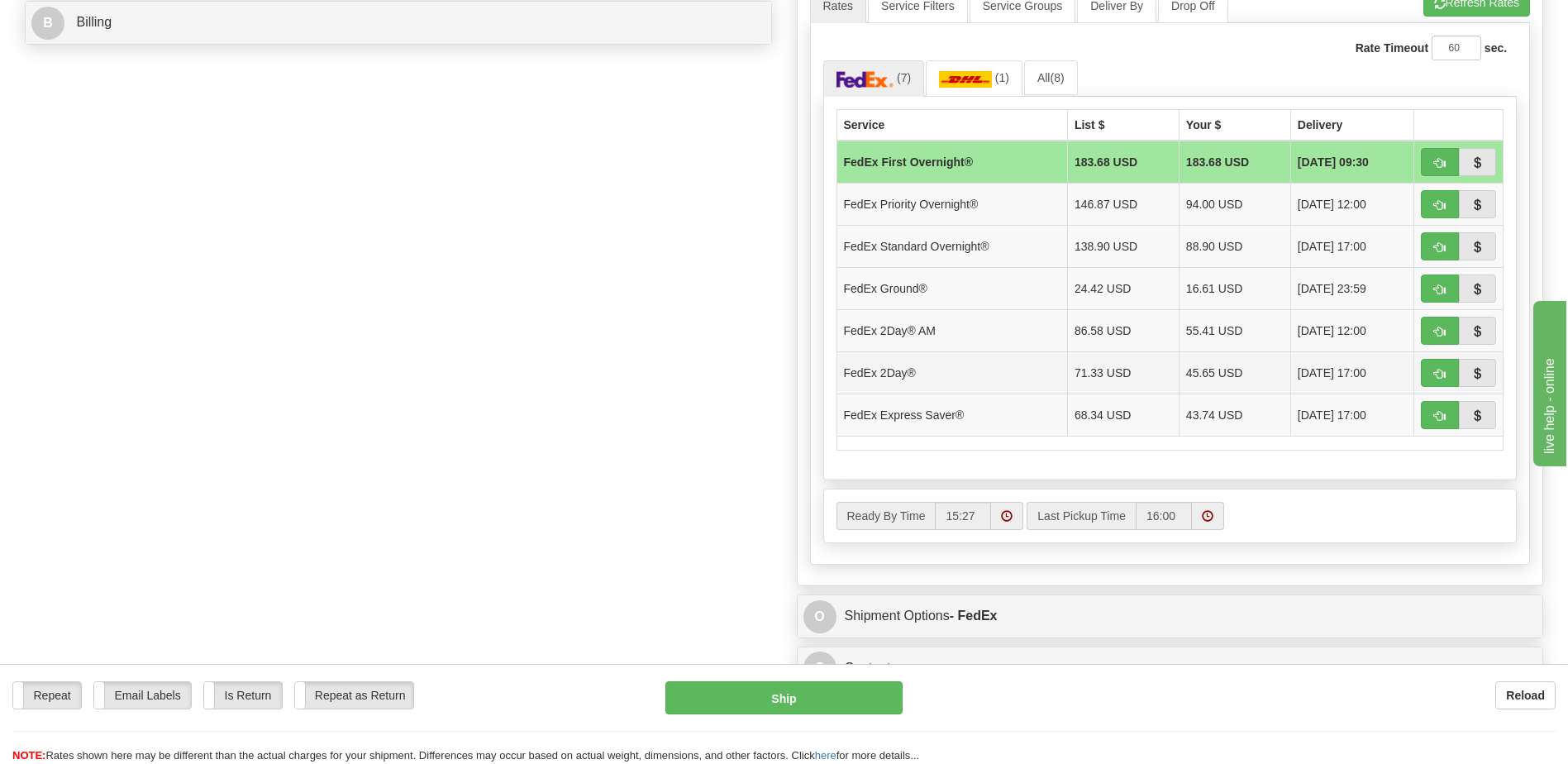
scroll to position [744, 0]
click at [1435, 411] on span "button" at bounding box center [1440, 415] width 12 height 11
type input "20"
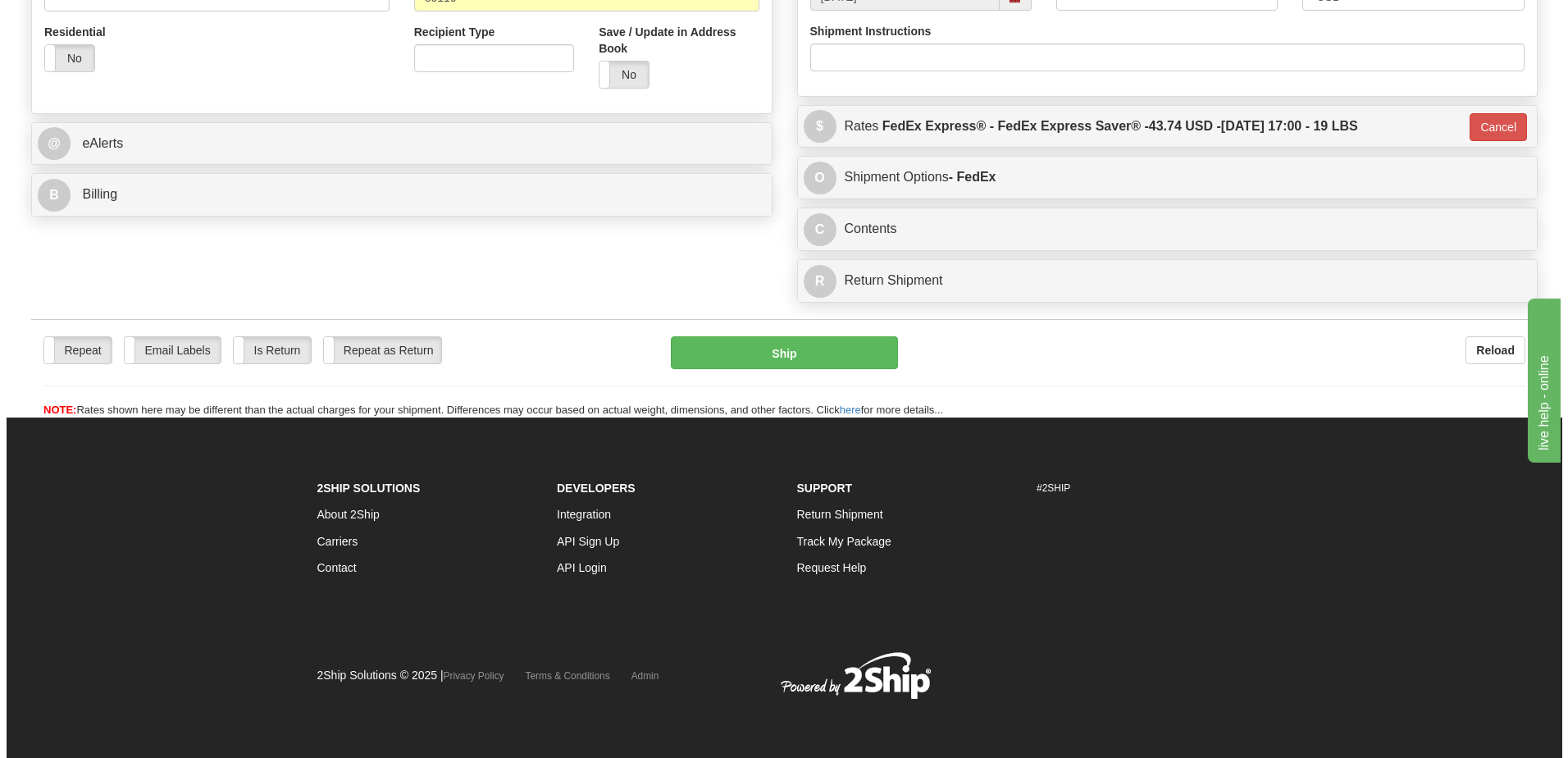
scroll to position [564, 0]
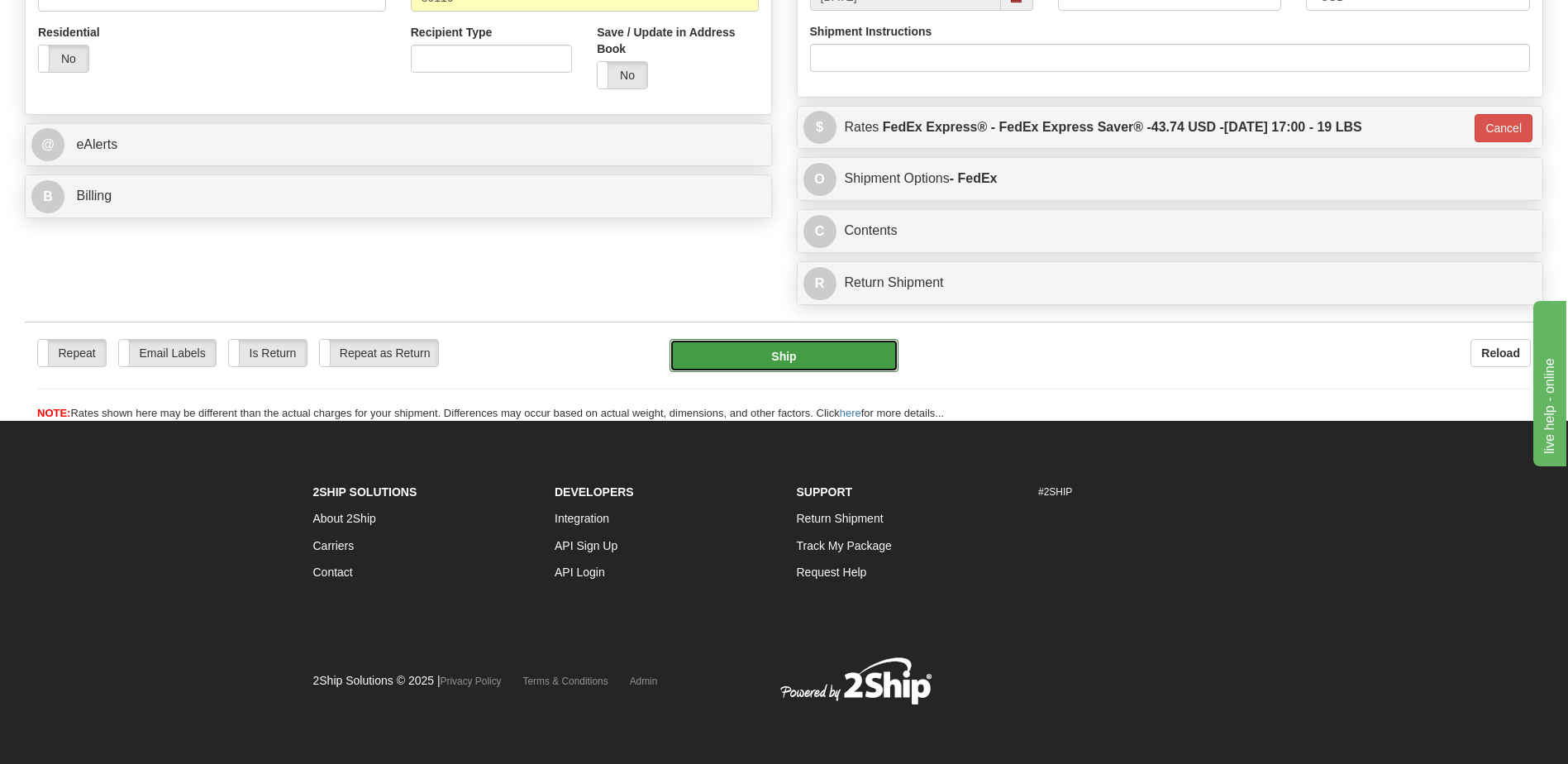
click at [843, 361] on button "Ship" at bounding box center [783, 355] width 228 height 33
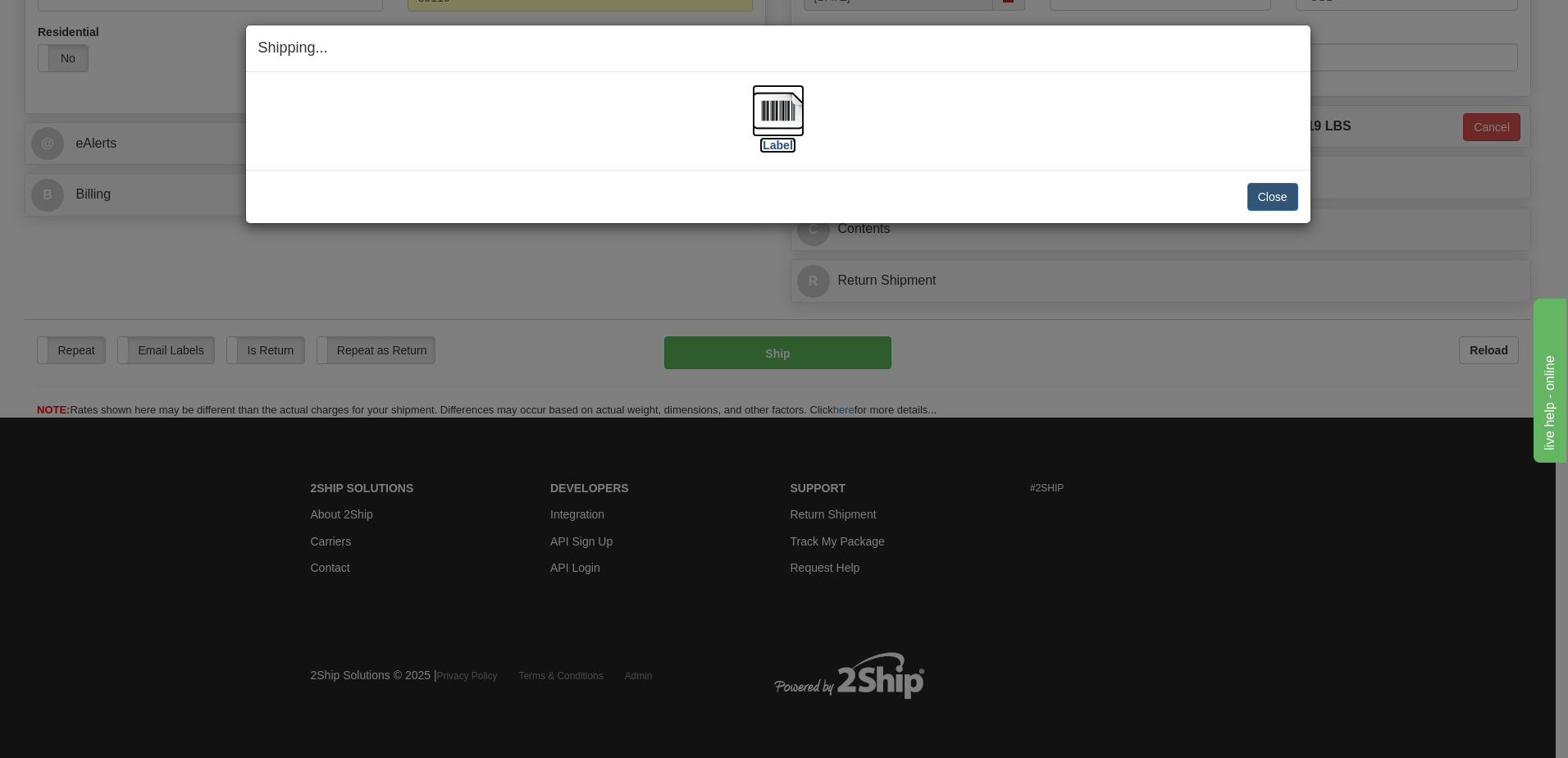
click at [777, 111] on img at bounding box center [778, 111] width 53 height 53
